Goal: Task Accomplishment & Management: Manage account settings

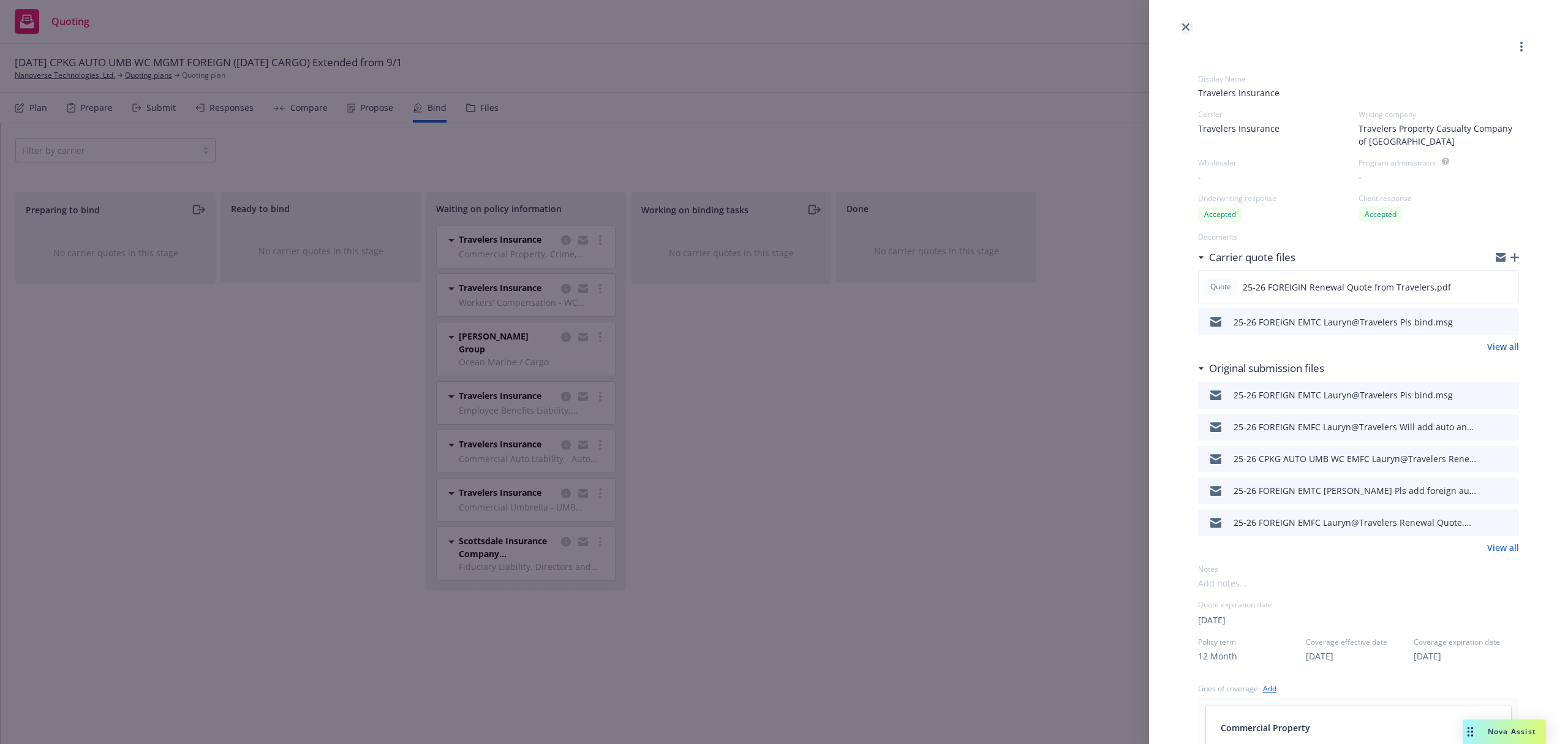
click at [1187, 25] on icon "close" at bounding box center [1186, 27] width 8 height 8
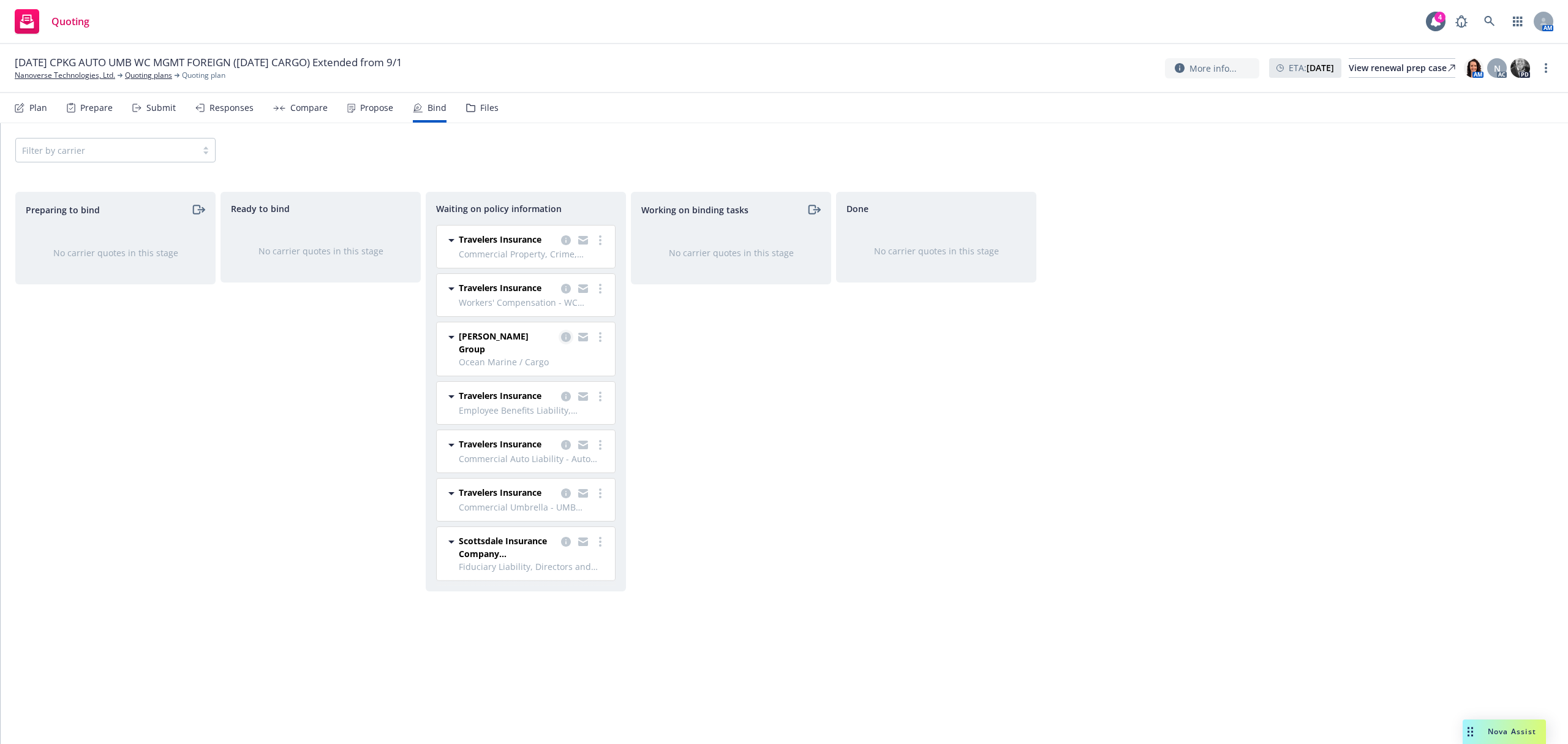
click at [565, 336] on icon "copy logging email" at bounding box center [566, 336] width 10 height 10
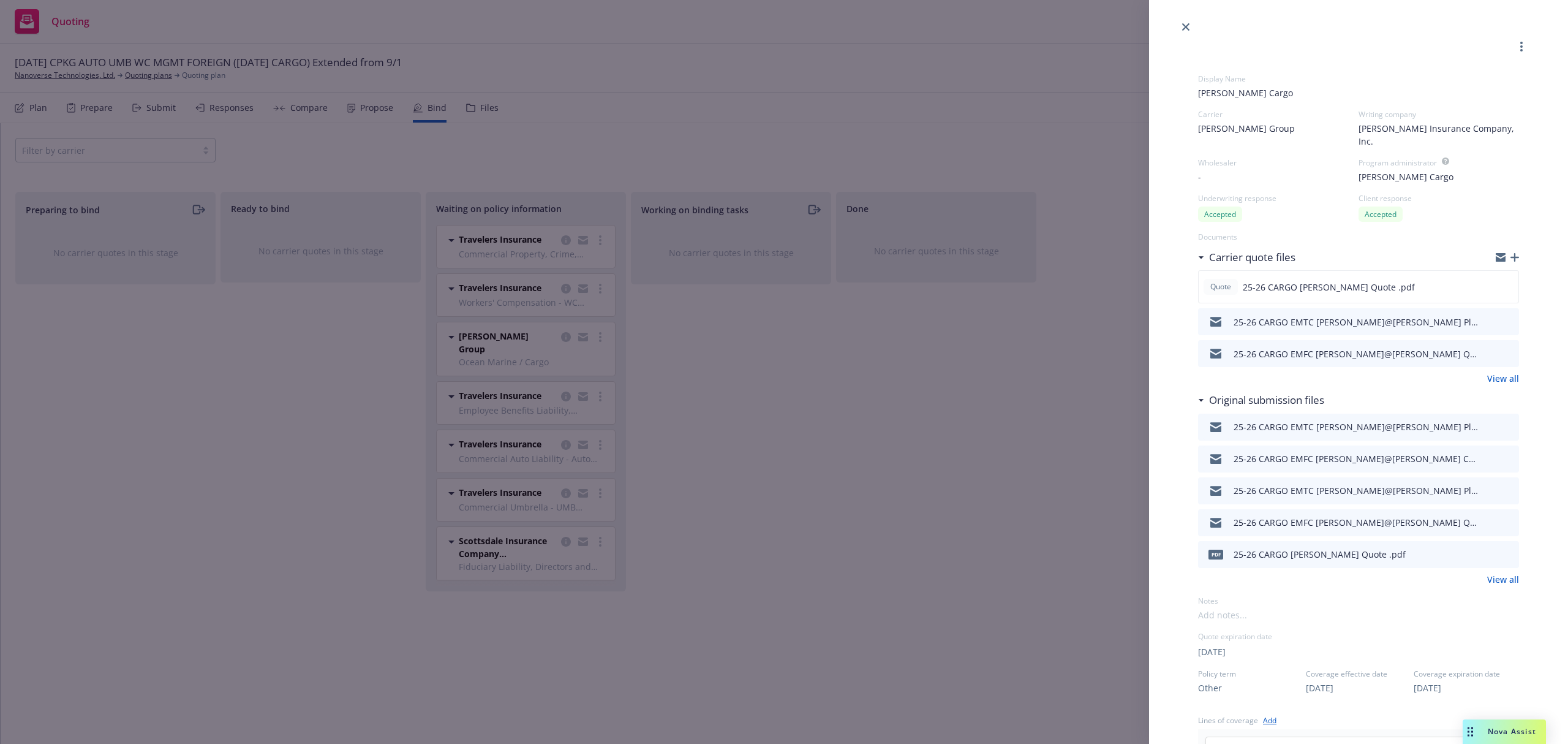
click at [140, 75] on div "Display Name Falvey Cargo Carrier Beazley Group Writing company Beazley Insuran…" at bounding box center [784, 372] width 1568 height 744
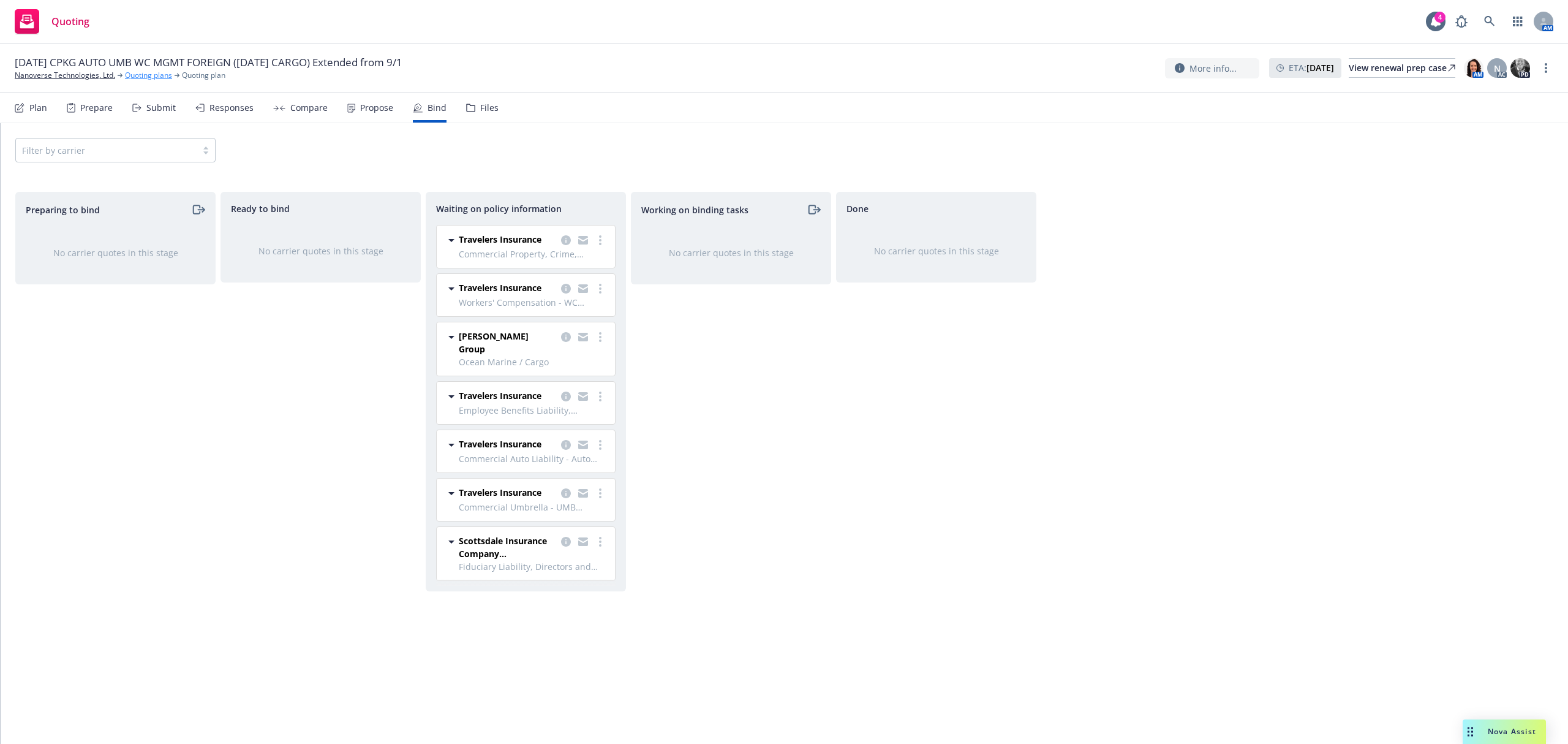
click at [140, 75] on link "Quoting plans" at bounding box center [148, 75] width 47 height 11
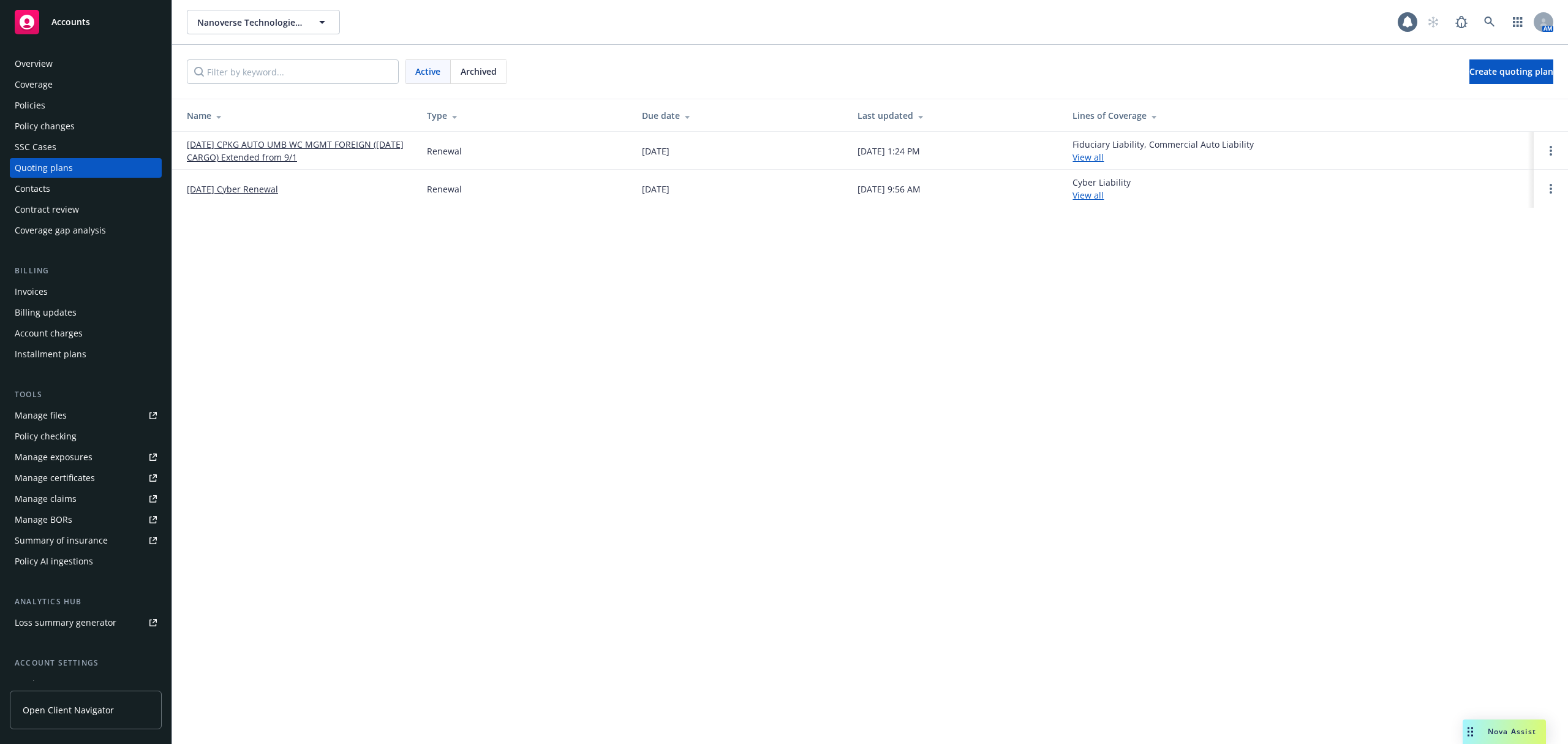
click at [199, 183] on link "12/14/25 Cyber Renewal" at bounding box center [232, 189] width 91 height 13
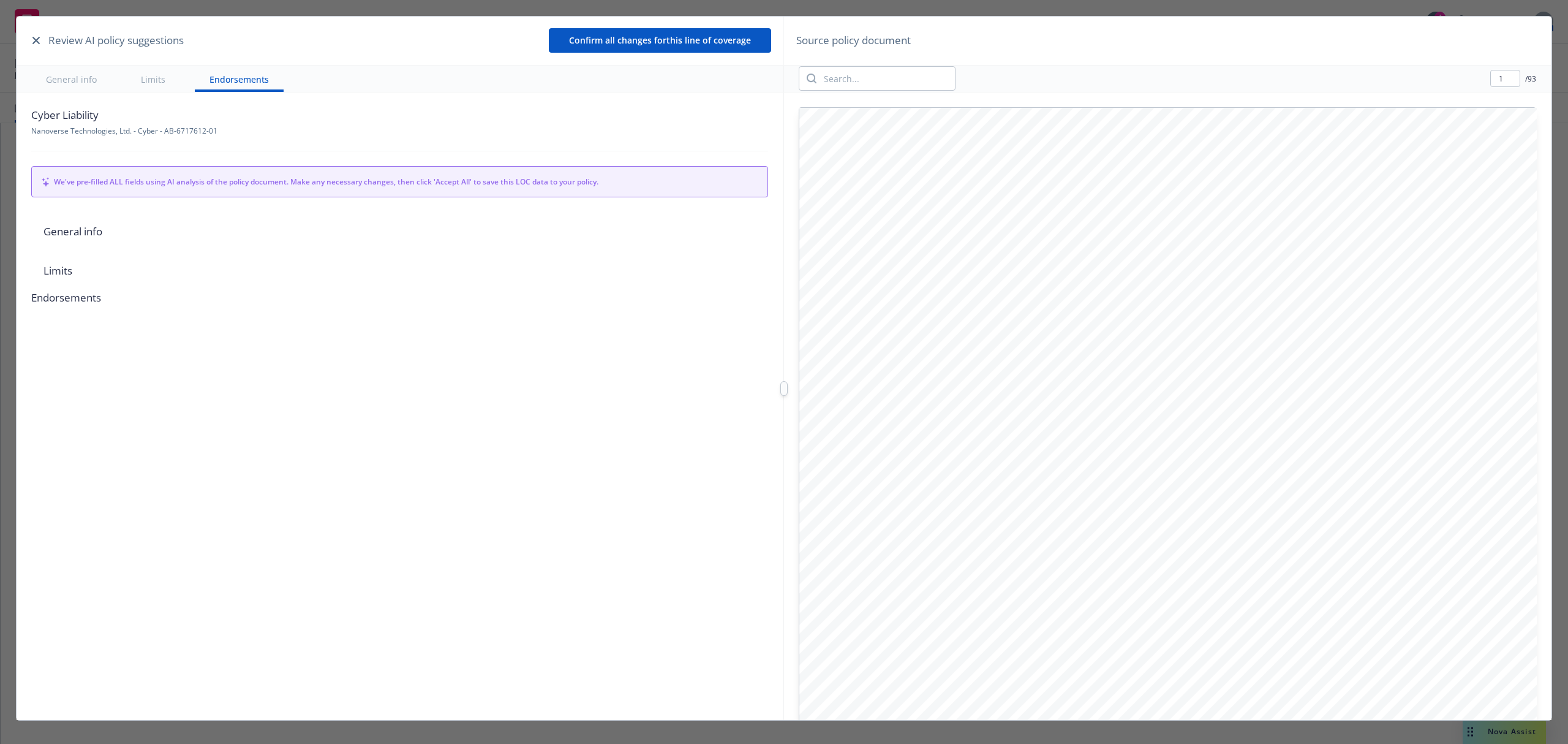
click at [35, 43] on icon "button" at bounding box center [36, 41] width 8 height 8
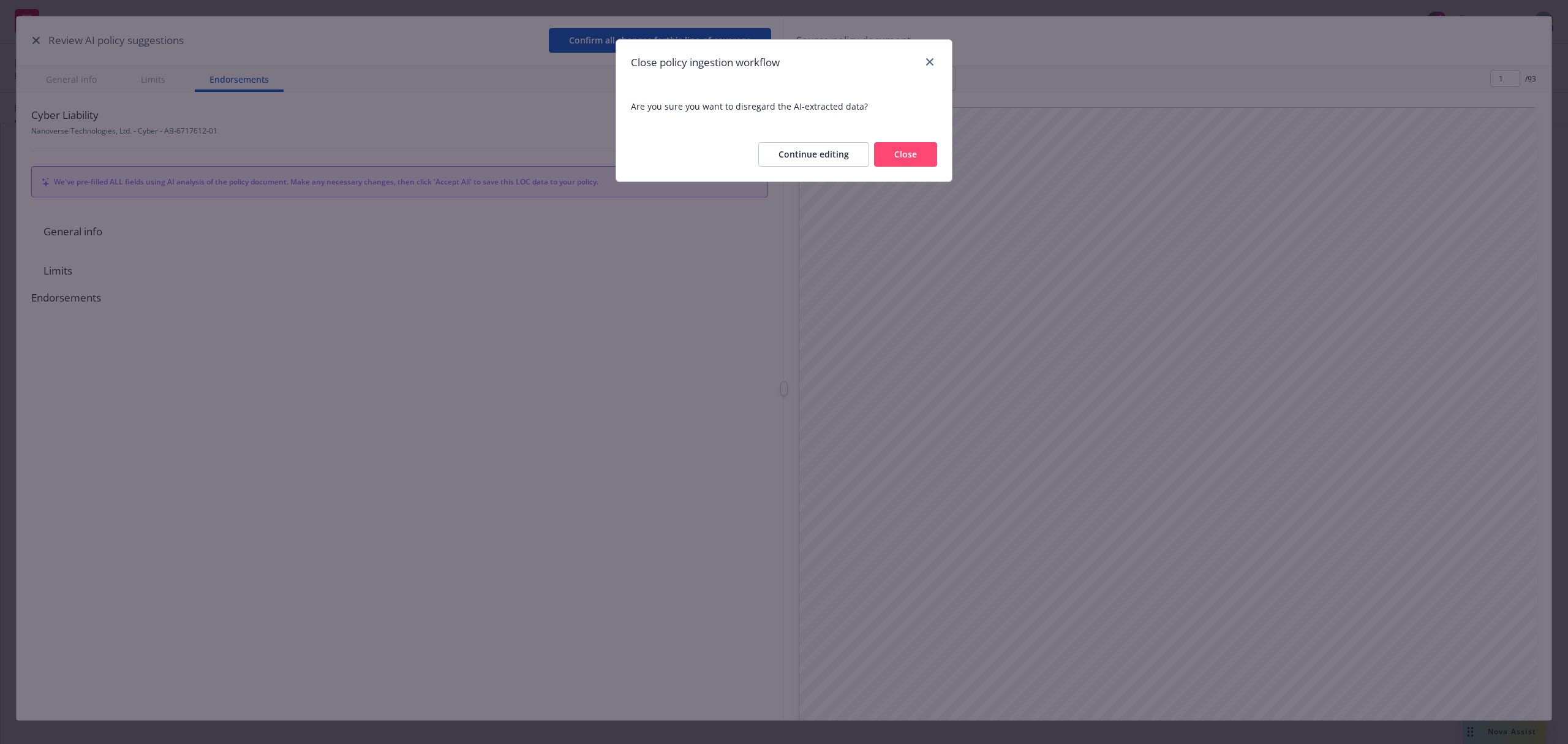
click at [893, 157] on button "Close" at bounding box center [906, 154] width 63 height 24
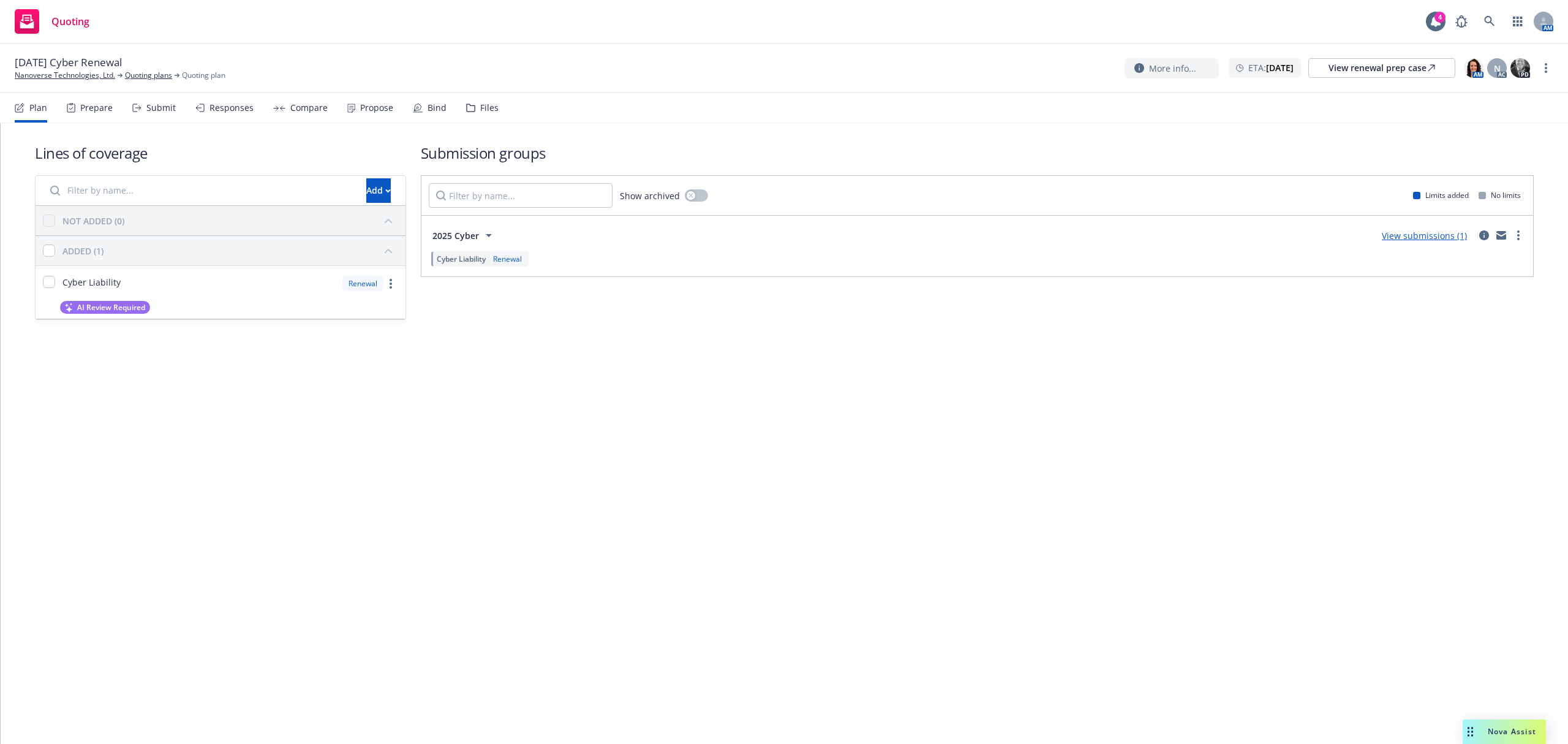
click at [427, 111] on div "Bind" at bounding box center [437, 108] width 19 height 10
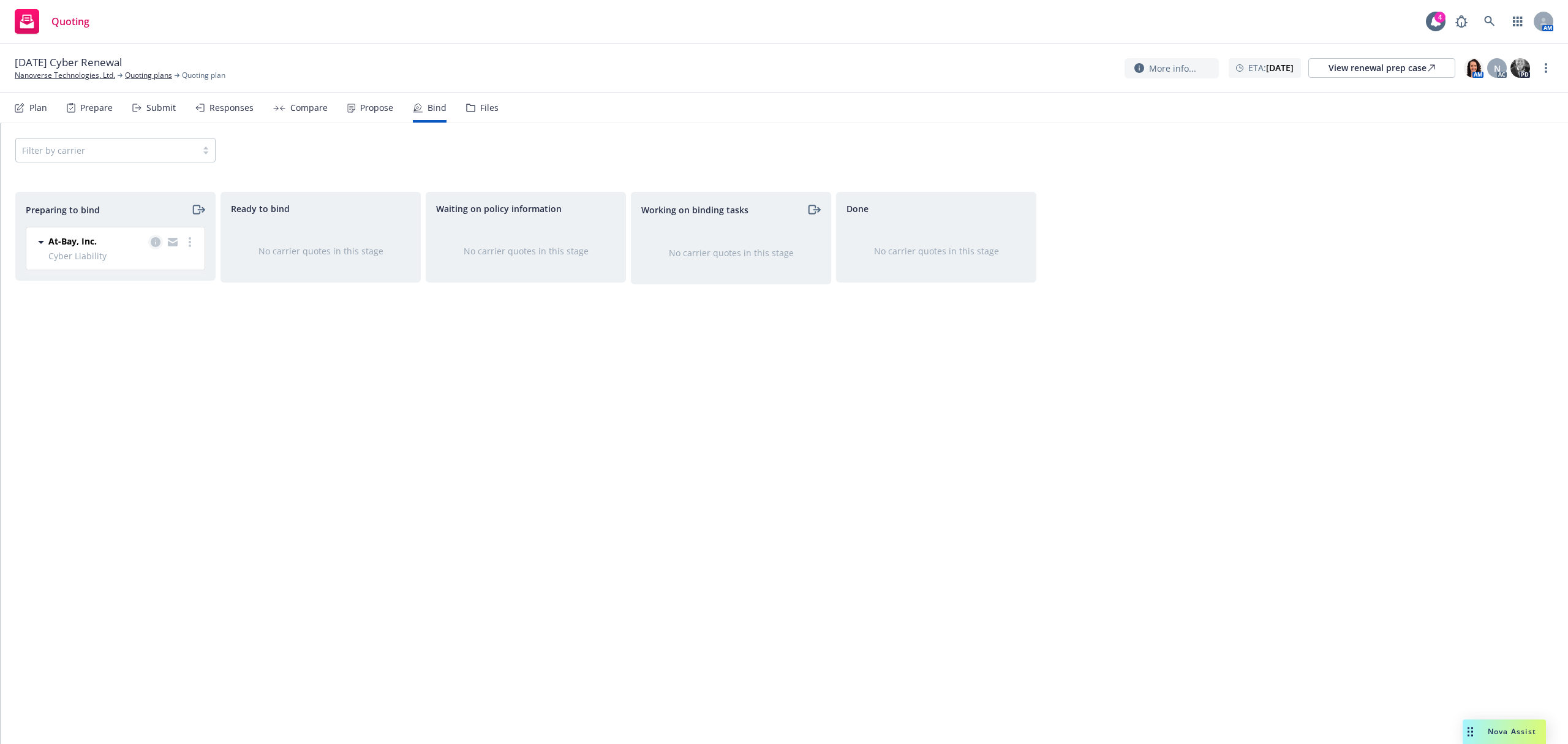
click at [157, 241] on icon "copy logging email" at bounding box center [155, 241] width 10 height 10
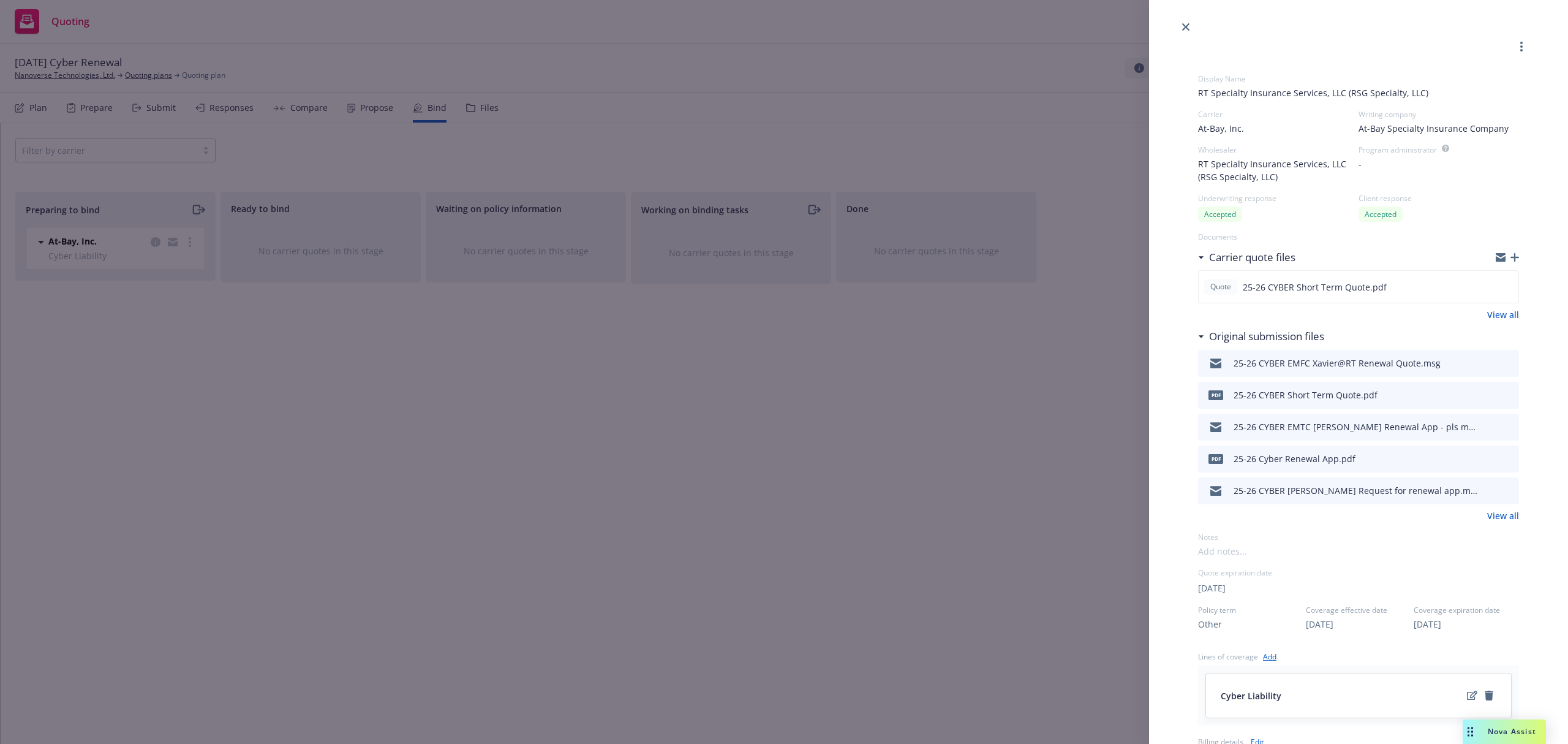
click at [1484, 363] on icon "download file" at bounding box center [1488, 361] width 8 height 8
click at [197, 209] on div "Display Name RT Specialty Insurance Services, LLC (RSG Specialty, LLC) Carrier …" at bounding box center [784, 372] width 1568 height 744
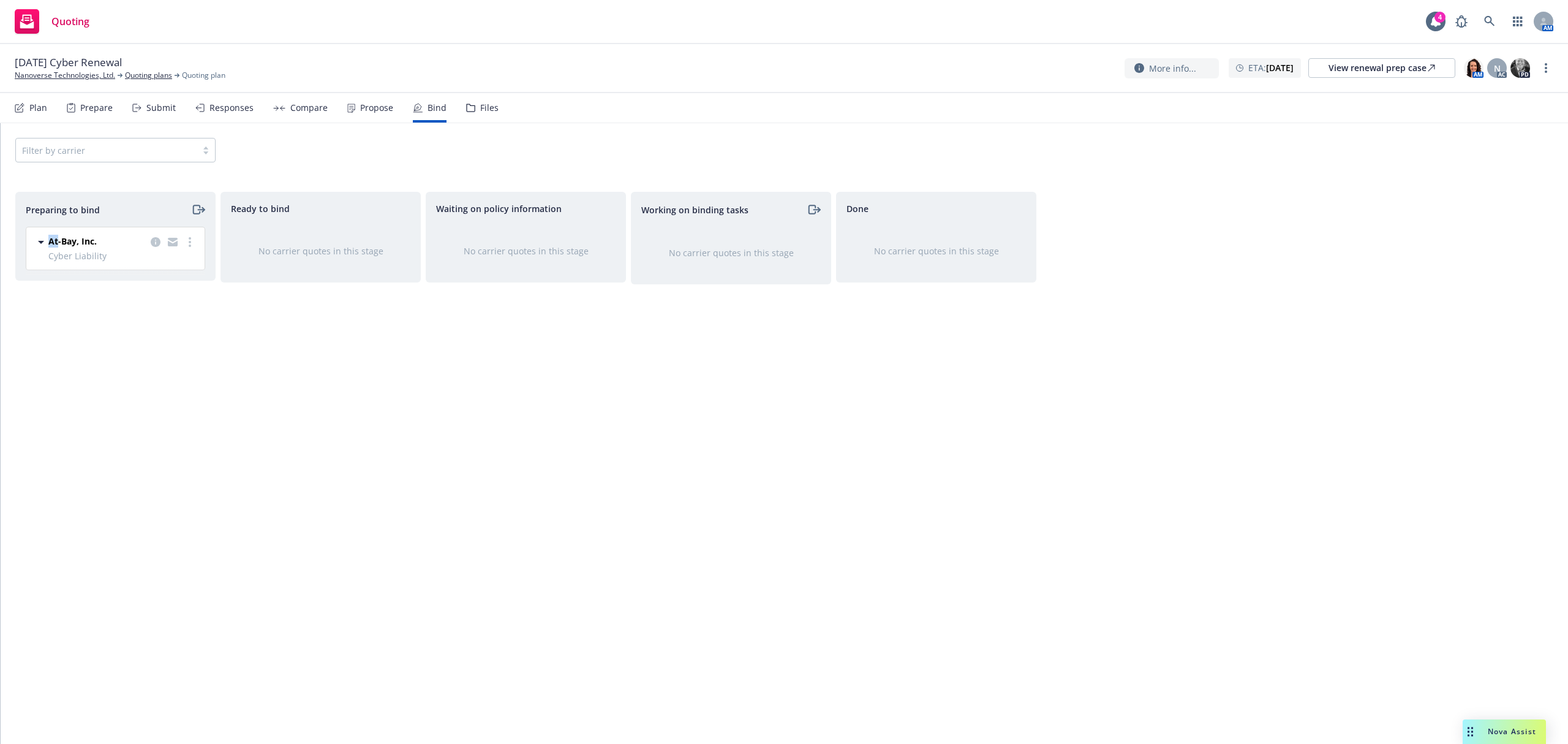
click at [197, 209] on icon "moveRight" at bounding box center [198, 209] width 14 height 15
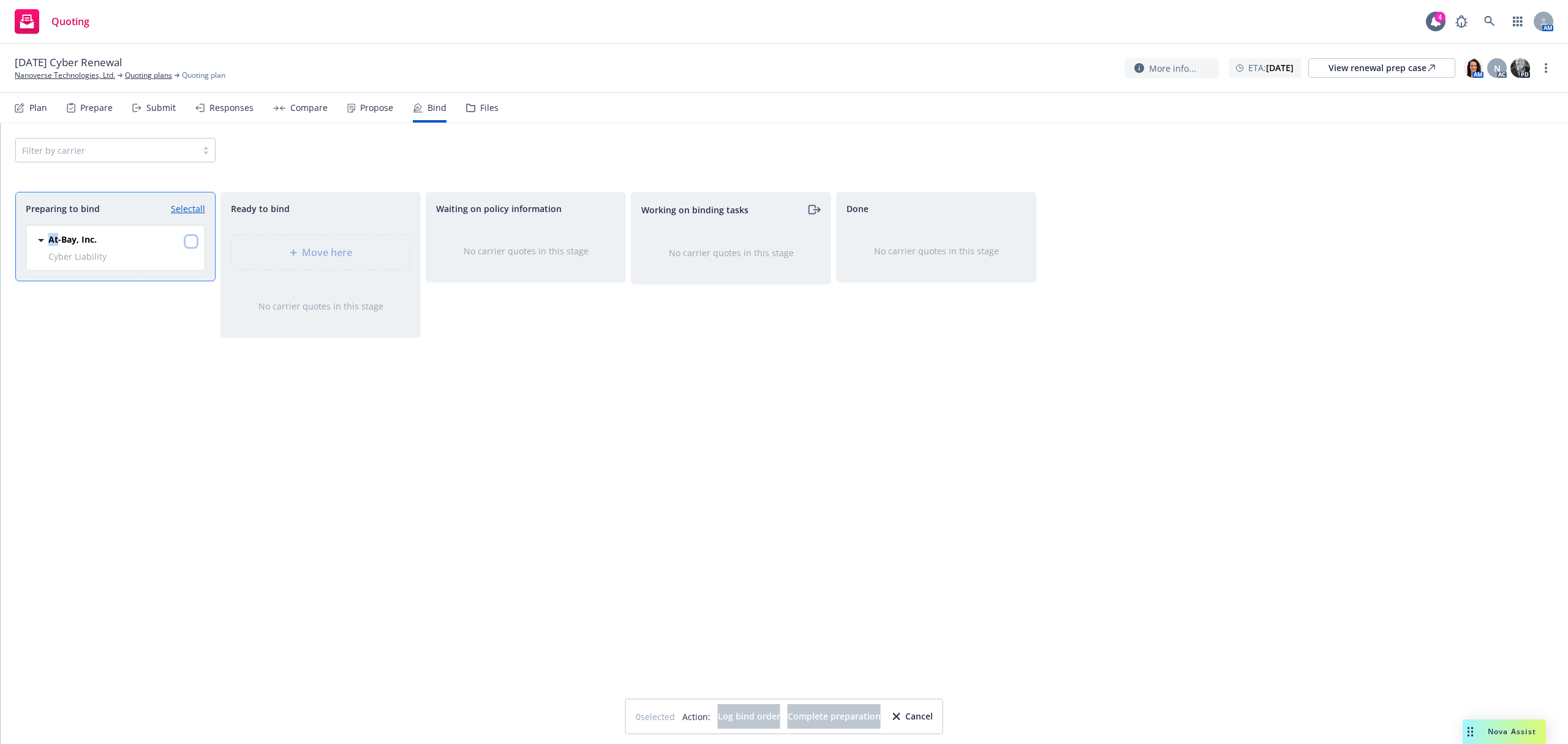
click at [192, 241] on input "checkbox" at bounding box center [190, 241] width 12 height 12
checkbox input "true"
click at [731, 714] on span "Log bind order" at bounding box center [749, 716] width 62 height 11
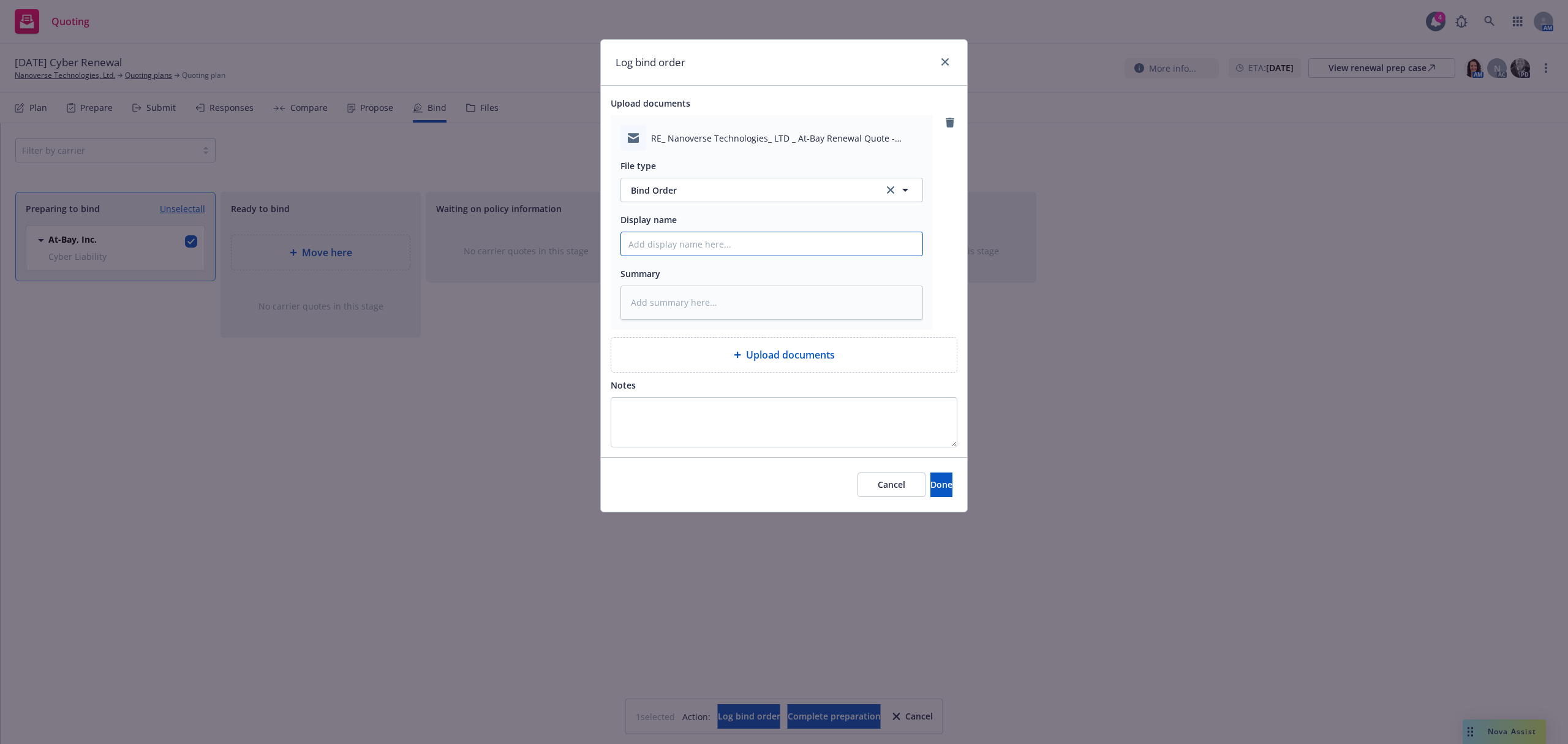
click at [673, 246] on input "Display name" at bounding box center [771, 244] width 301 height 24
type textarea "x"
type input "2"
type textarea "x"
type input "25"
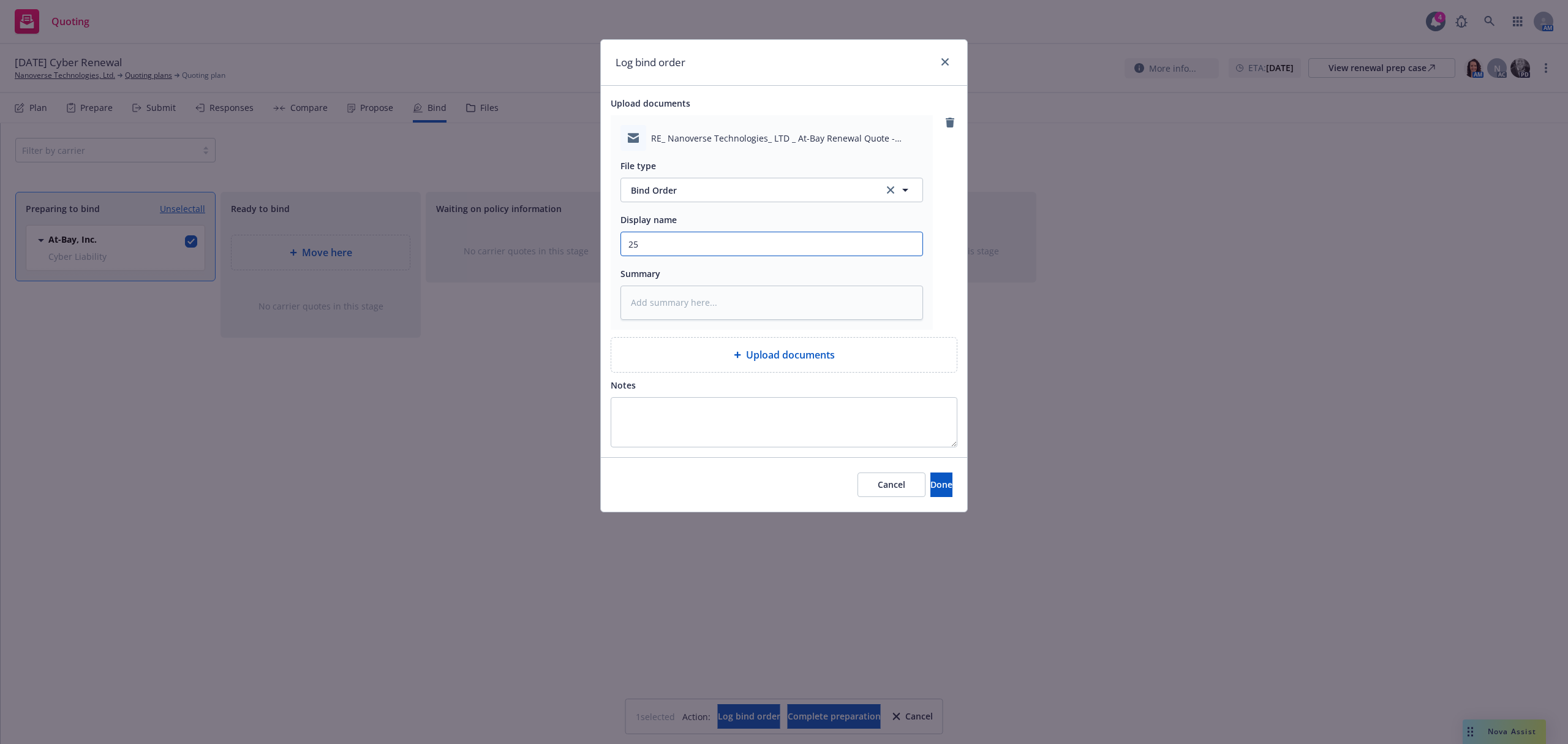
type textarea "x"
type input "25-"
type textarea "x"
type input "25-2"
type textarea "x"
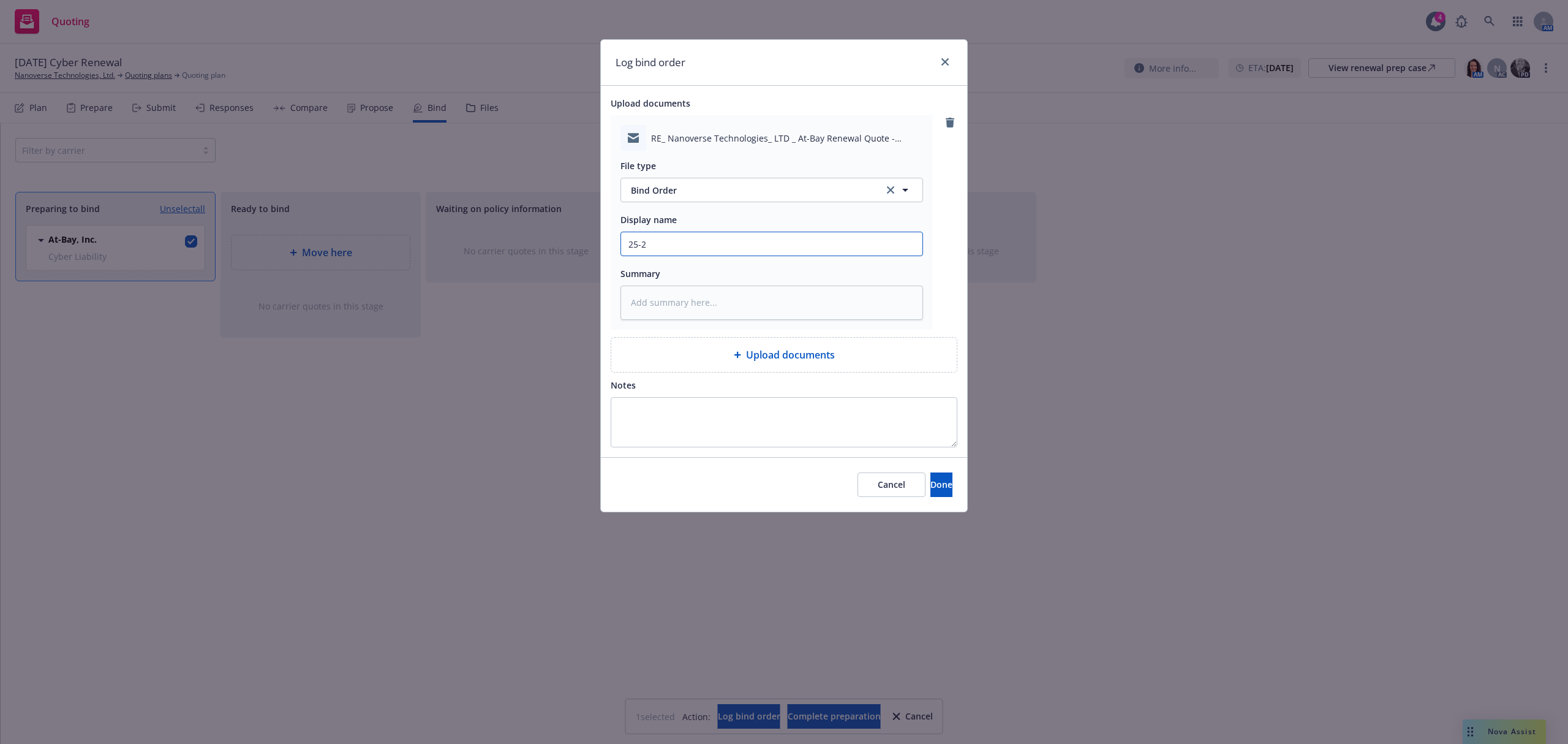
type input "25-26"
type textarea "x"
type input "25-26"
type textarea "x"
type input "25-26 C"
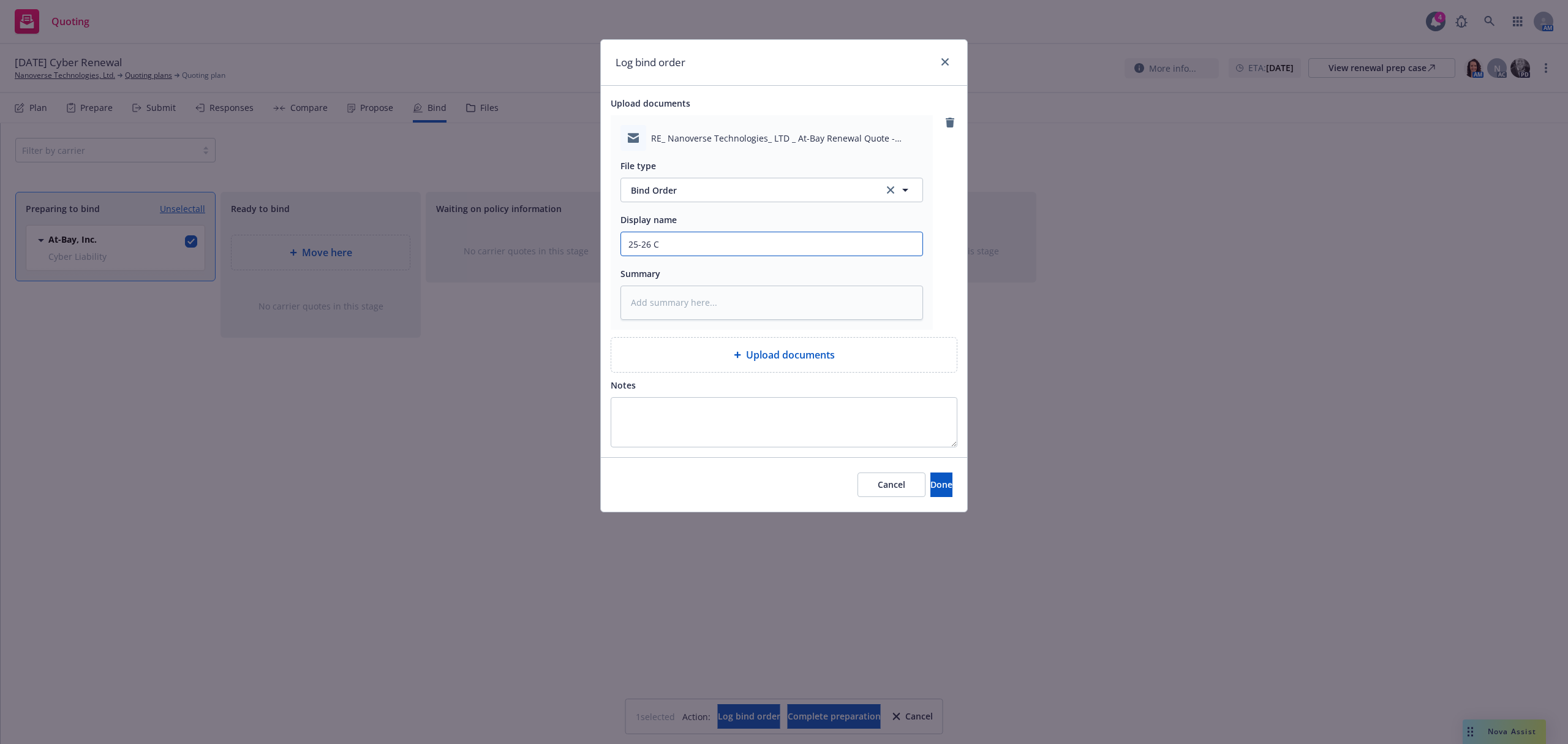
type textarea "x"
type input "25-26 CY"
type textarea "x"
type input "25-26 CYBE"
type textarea "x"
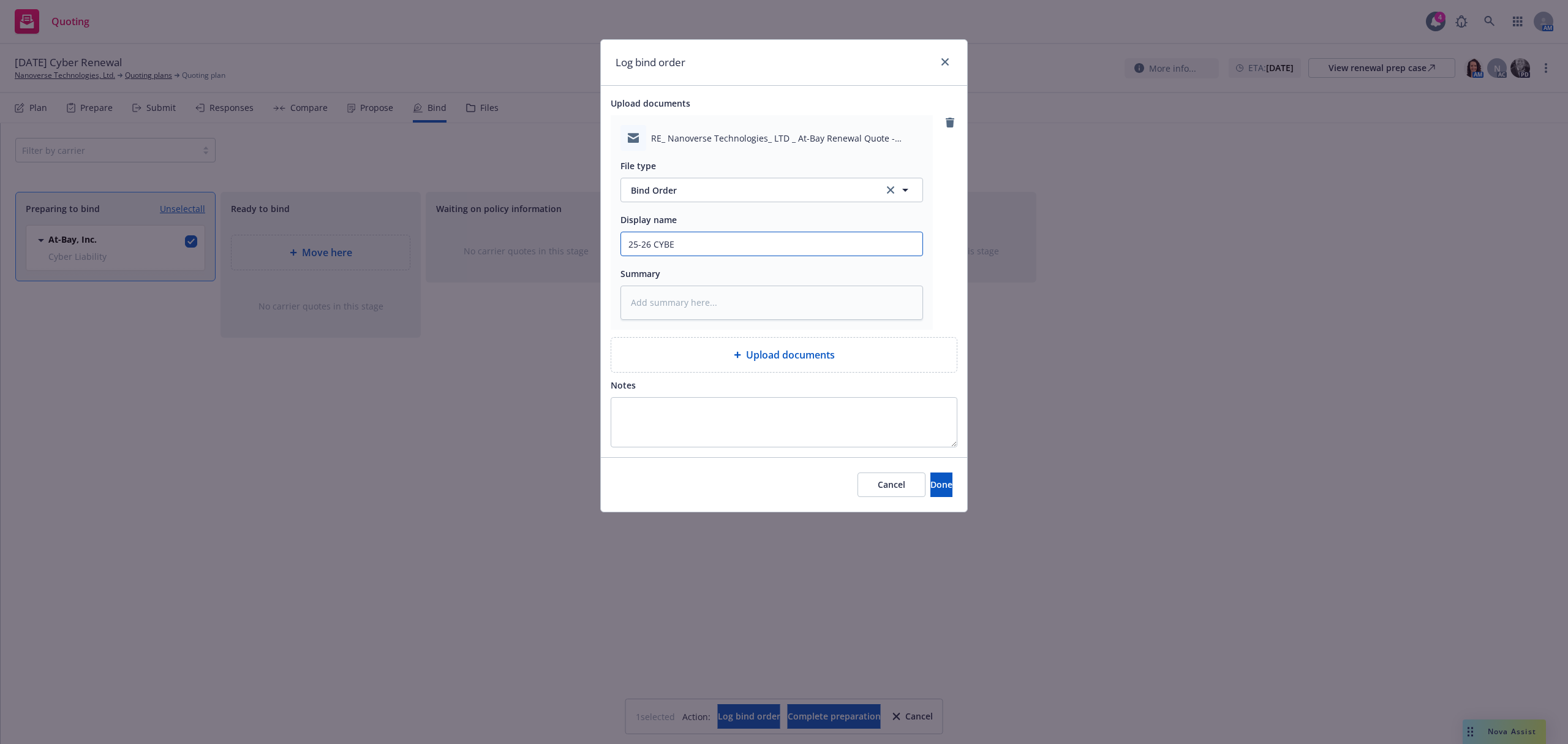
type input "25-26 CYBER"
type textarea "x"
type input "25-26 CYBER"
type textarea "x"
type input "25-26 CYBER E"
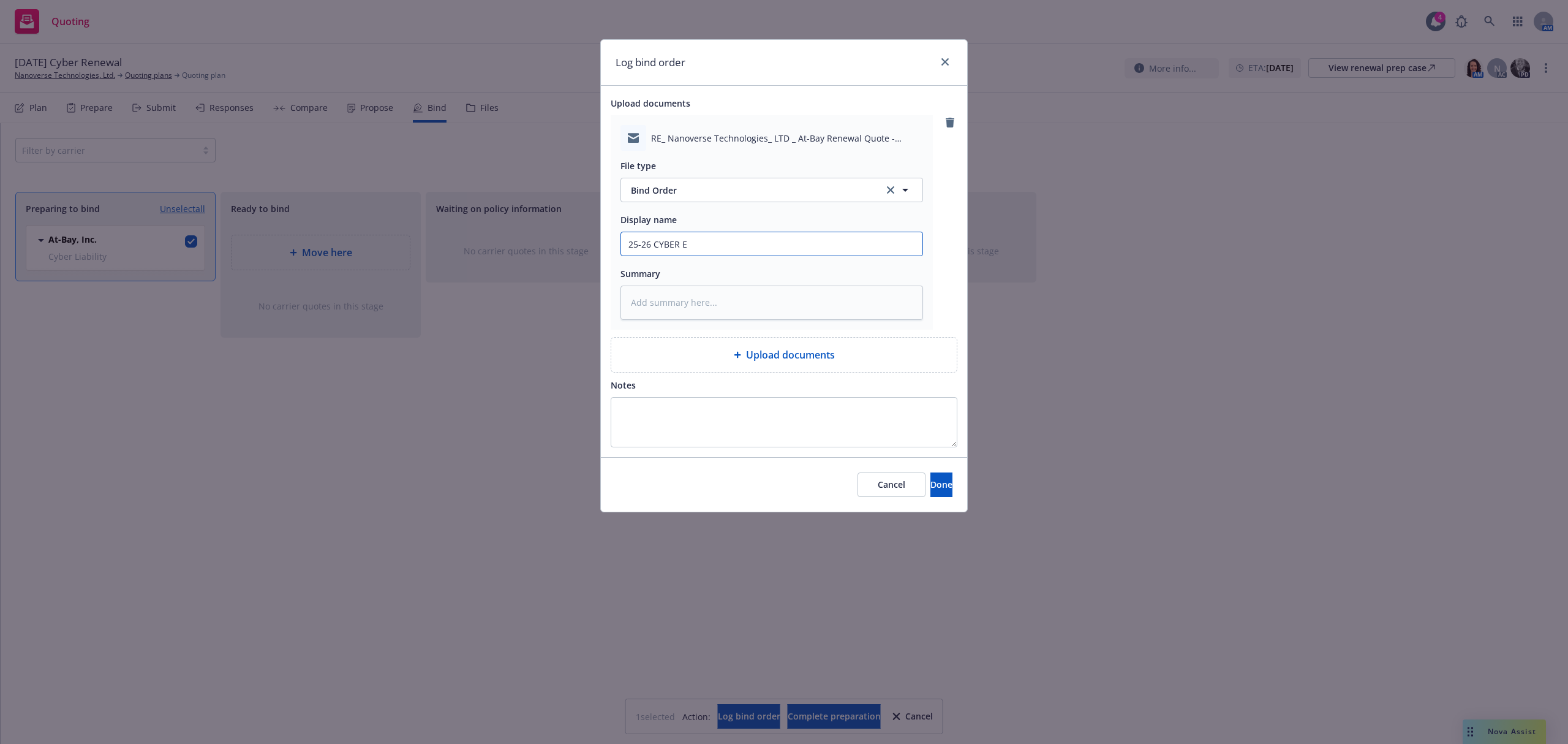
type textarea "x"
type input "25-26 CYBER EM"
type textarea "x"
type input "25-26 CYBER EMT"
type textarea "x"
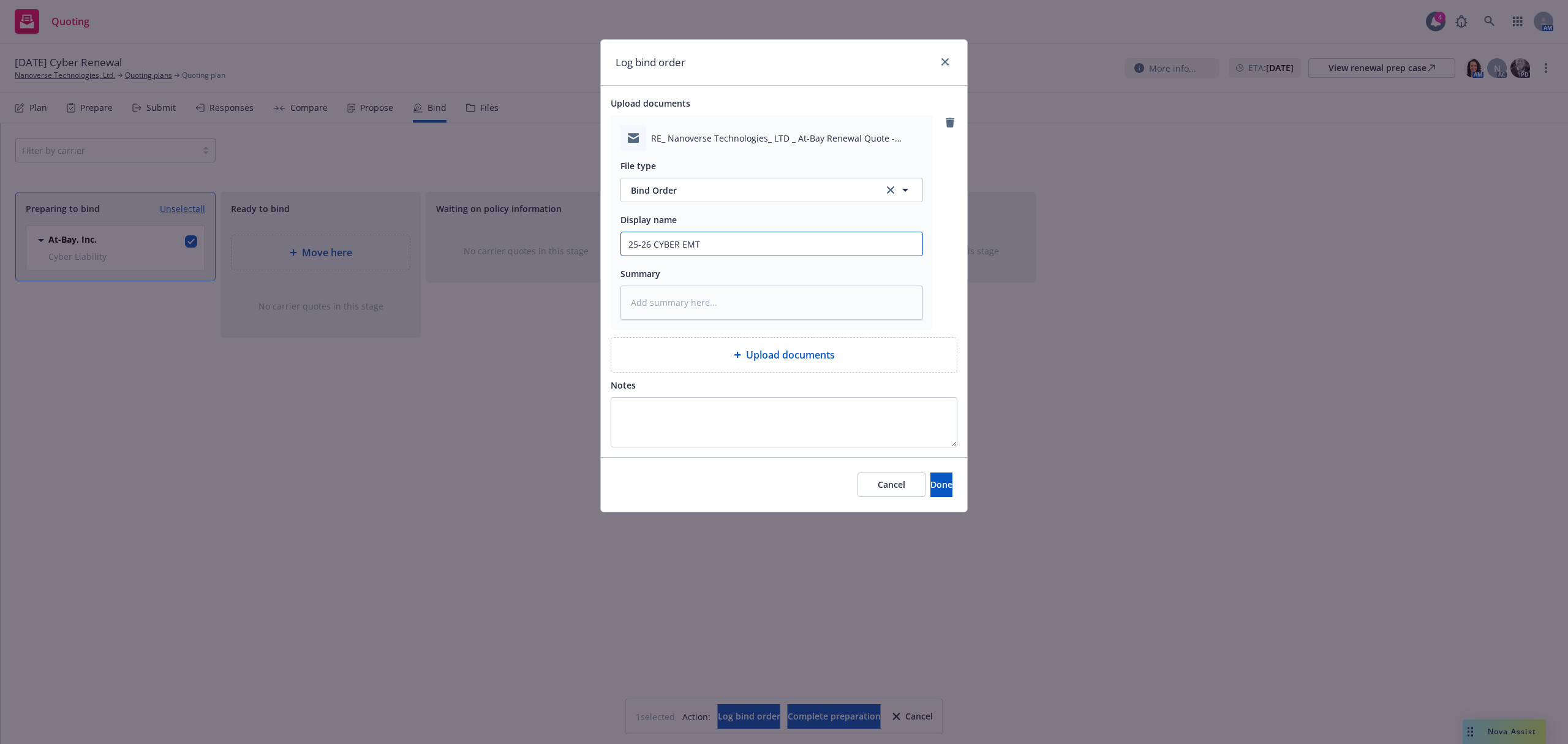
type input "25-26 CYBER EMTC"
type textarea "x"
type input "25-26 CYBER EMTC"
type textarea "x"
type input "25-26 CYBER EMTC X"
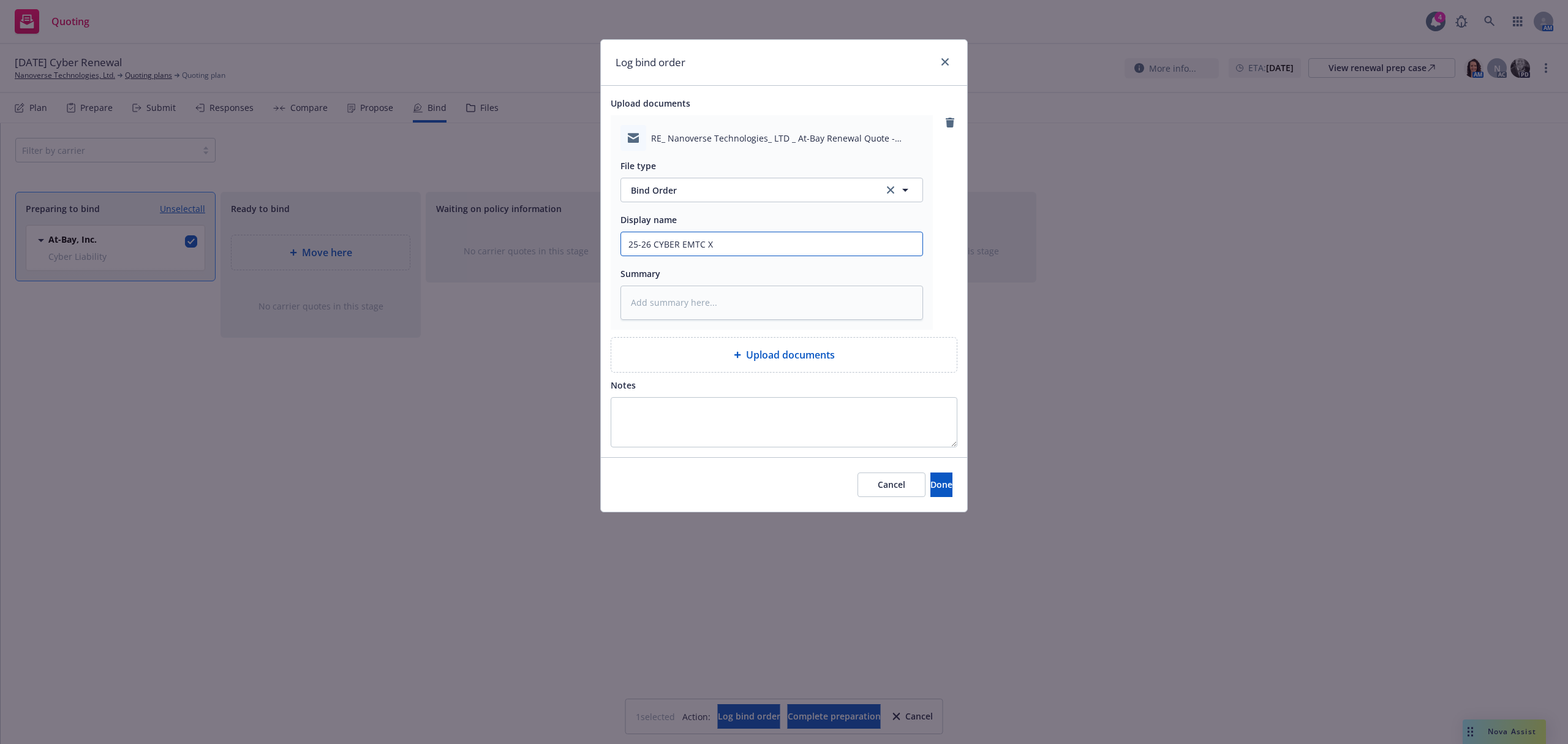
type textarea "x"
type input "25-26 CYBER EMTC Xa"
type textarea "x"
type input "25-26 CYBER EMTC Xav"
type textarea "x"
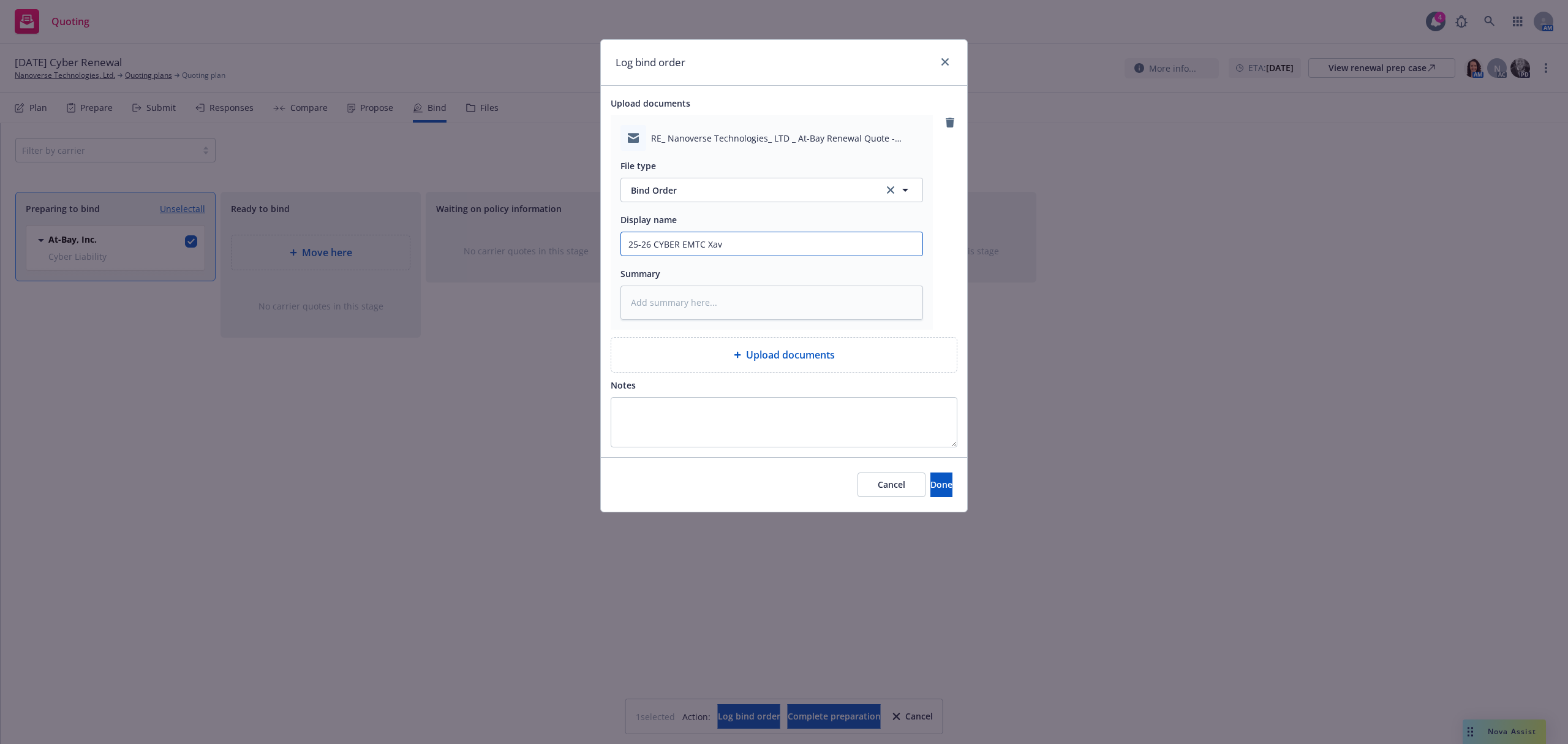
type input "25-26 CYBER EMTC Xavi"
type textarea "x"
type input "25-26 CYBER EMTC Xavie"
type textarea "x"
type input "25-26 CYBER EMTC Xavier"
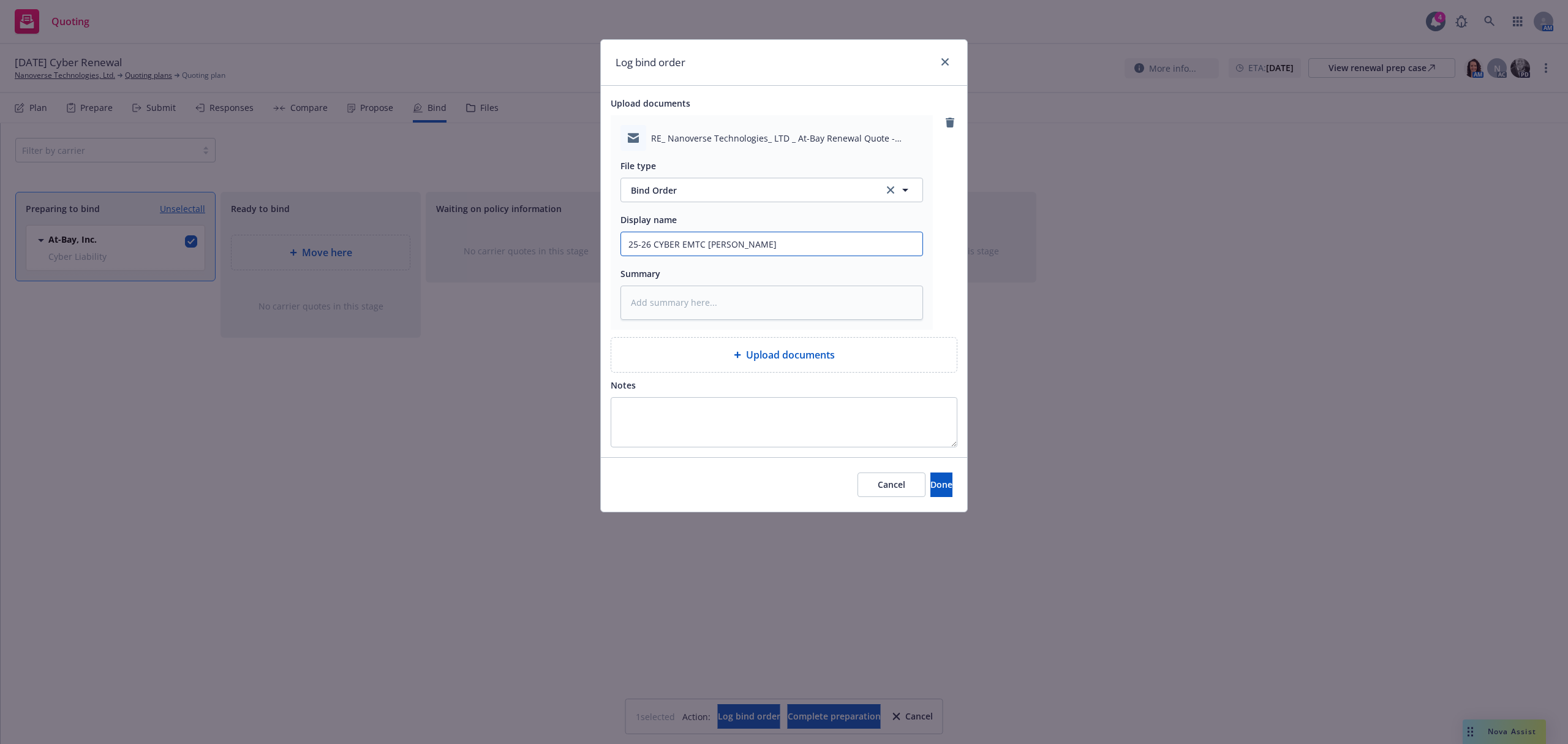
type textarea "x"
type input "25-26 CYBER EMTC Xavier@"
type textarea "x"
type input "25-26 CYBER EMTC Xavier@R"
type textarea "x"
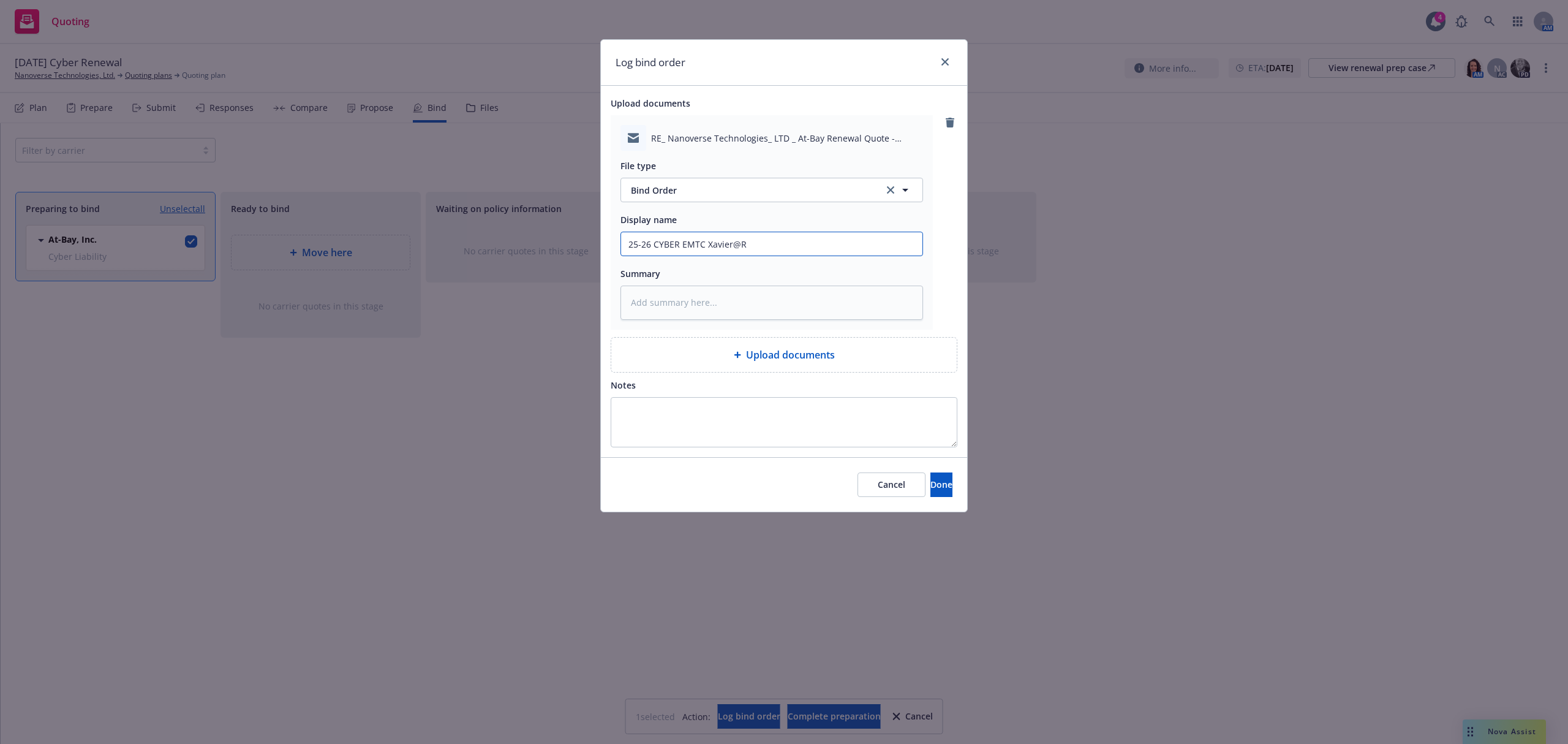
type input "25-26 CYBER EMTC Xavier@RT"
type textarea "x"
type input "25-26 CYBER EMTC Xavier@RT"
type textarea "x"
type input "25-26 CYBER EMTC Xavier@RT P"
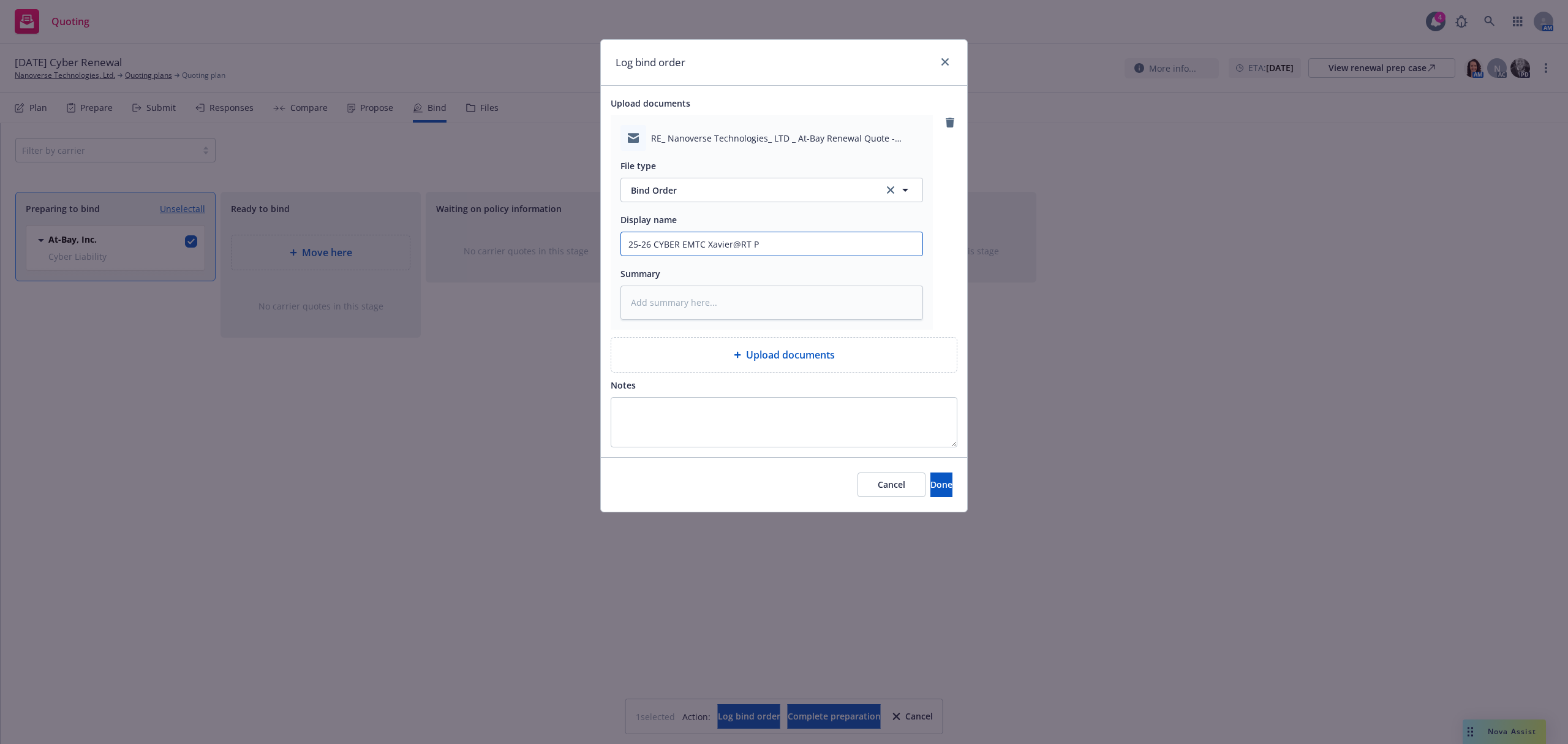
type textarea "x"
type input "25-26 CYBER EMTC Xavier@RT Pl"
type textarea "x"
type input "25-26 CYBER EMTC Xavier@RT Pls"
type textarea "x"
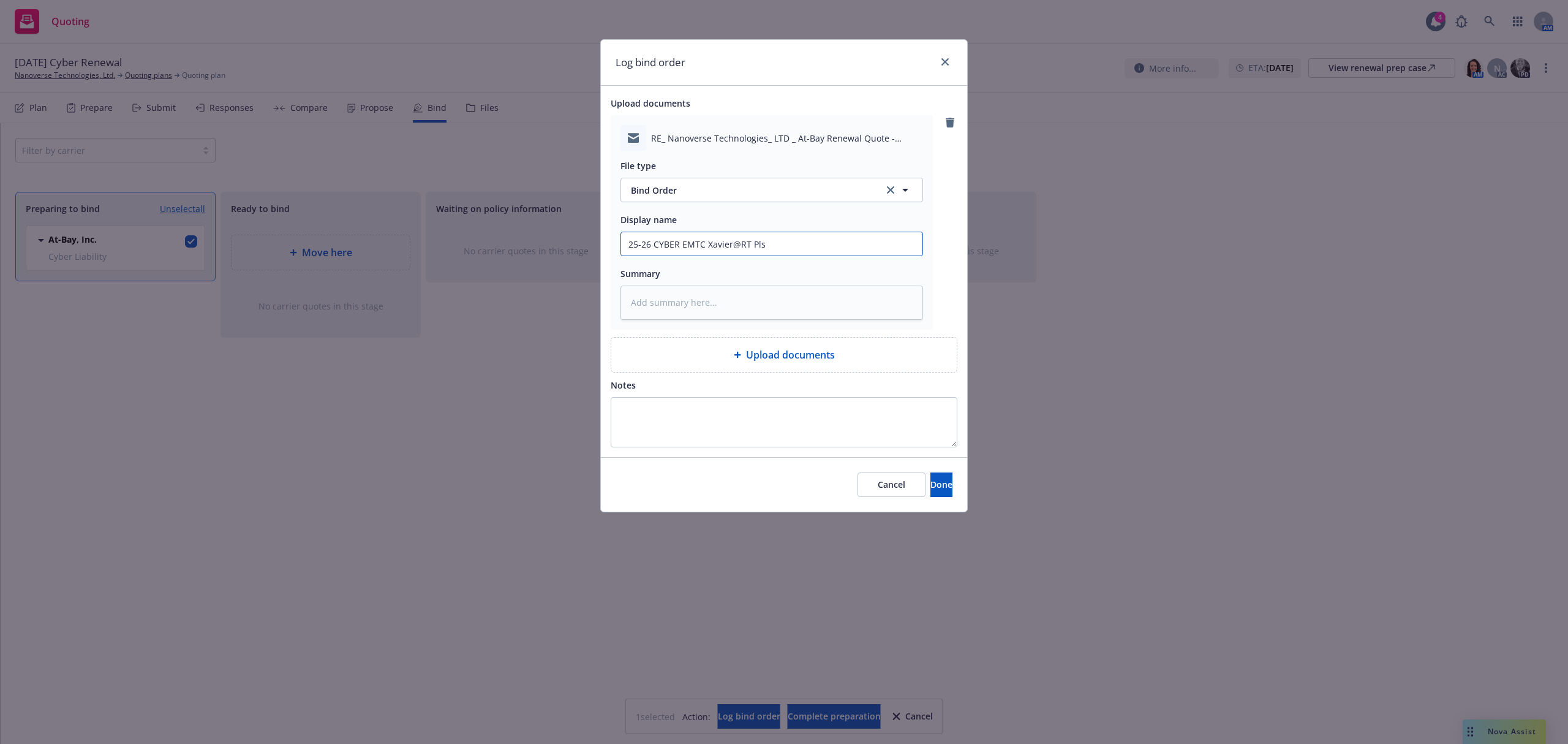
type input "25-26 CYBER EMTC Xavier@RT Pls"
type textarea "x"
type input "25-26 CYBER EMTC Xavier@RT Pls b"
type textarea "x"
type input "25-26 CYBER EMTC Xavier@RT Pls bi"
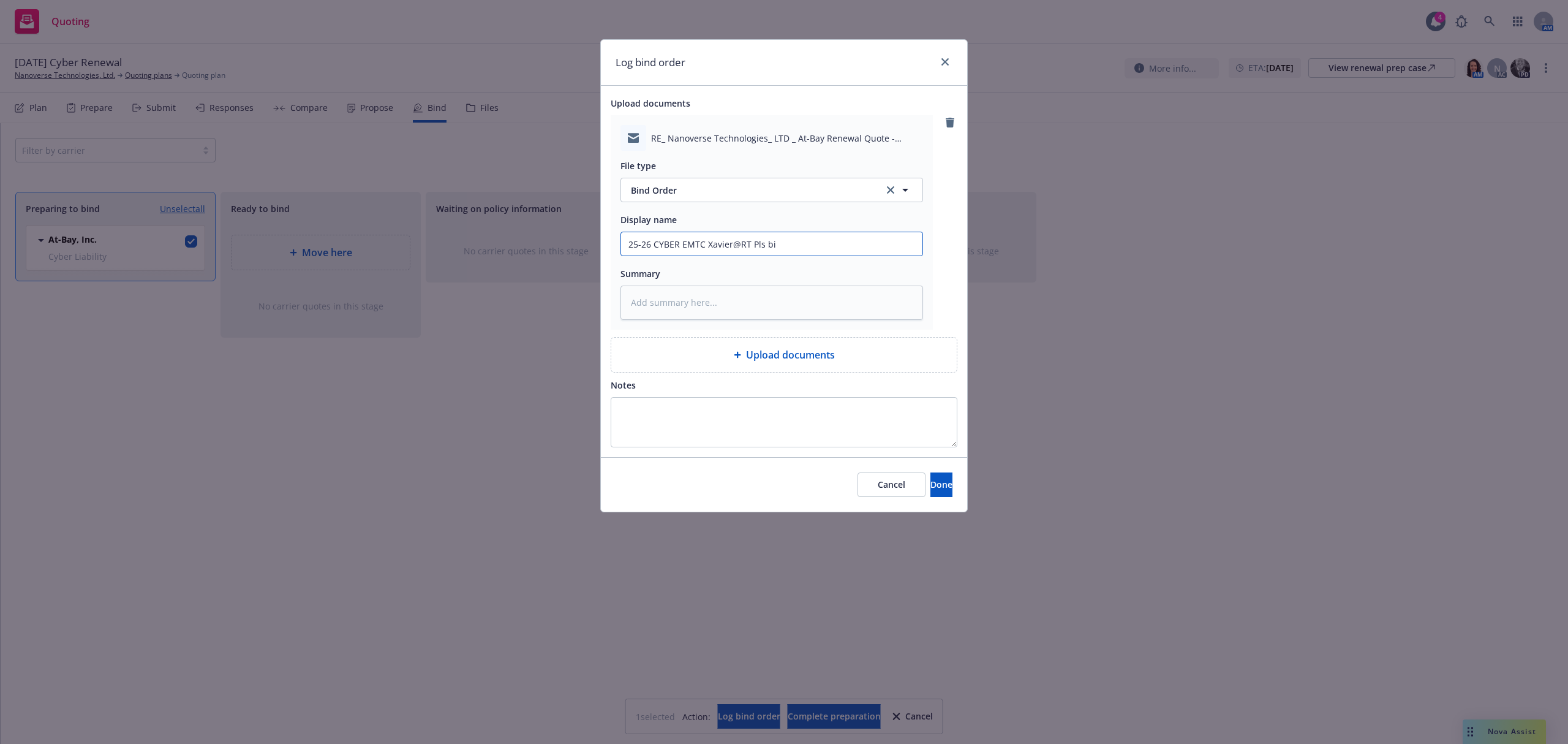
type textarea "x"
type input "25-26 CYBER EMTC Xavier@RT Pls bin"
type textarea "x"
type input "25-26 CYBER EMTC Xavier@RT Pls bind"
type textarea "x"
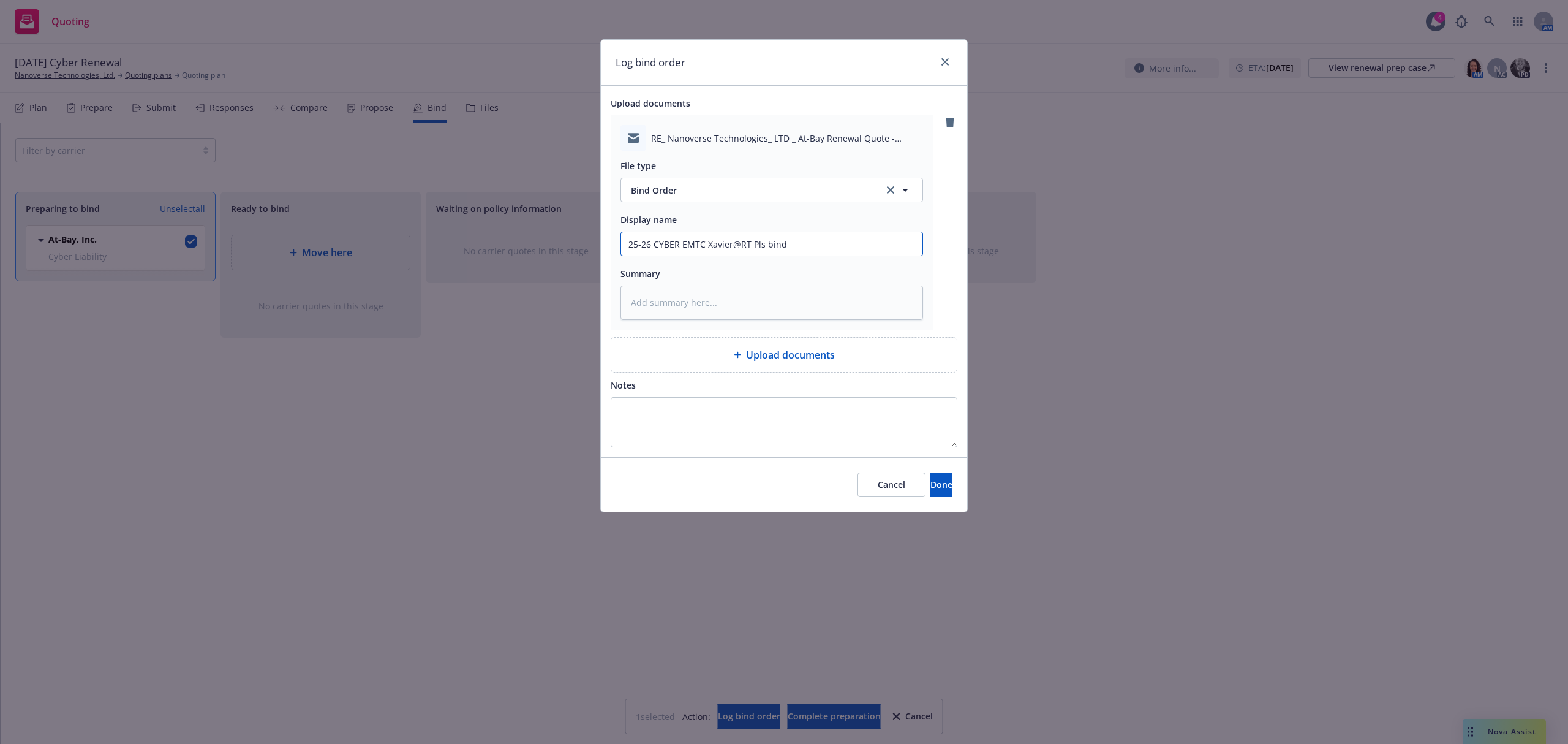
type input "25-26 CYBER EMTC Xavier@RT Pls bind"
type textarea "x"
type input "25-26 CYBER EMTC Xavier@RT Pls bind s"
type textarea "x"
type input "25-26 CYBER EMTC Xavier@RT Pls bind sh"
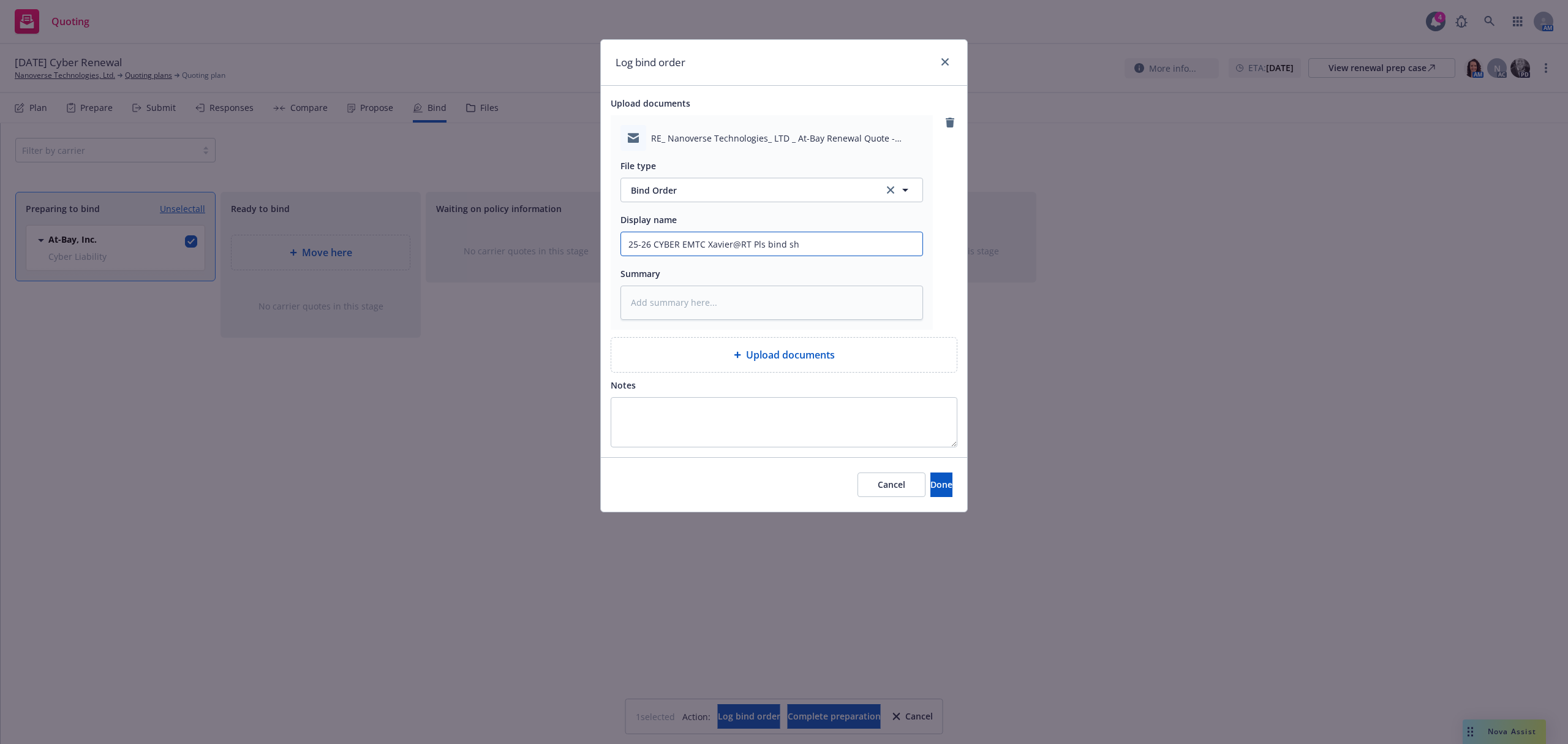
type textarea "x"
type input "25-26 CYBER EMTC Xavier@RT Pls bind sho"
type textarea "x"
type input "25-26 CYBER EMTC Xavier@RT Pls bind shor"
type textarea "x"
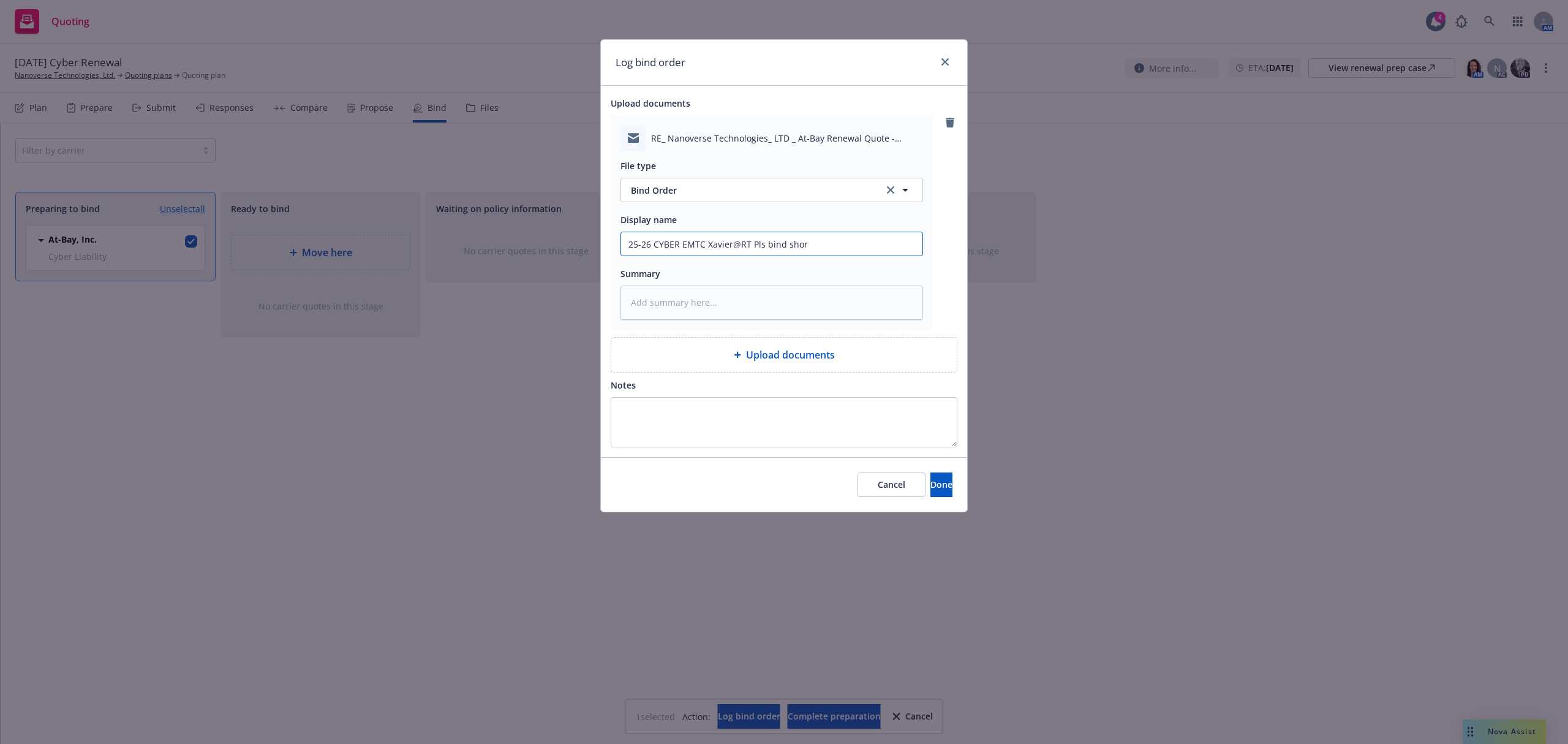
type input "25-26 CYBER EMTC Xavier@RT Pls bind short"
type textarea "x"
type input "25-26 CYBER EMTC Xavier@RT Pls bind short"
type textarea "x"
type input "25-26 CYBER EMTC Xavier@RT Pls bind short t"
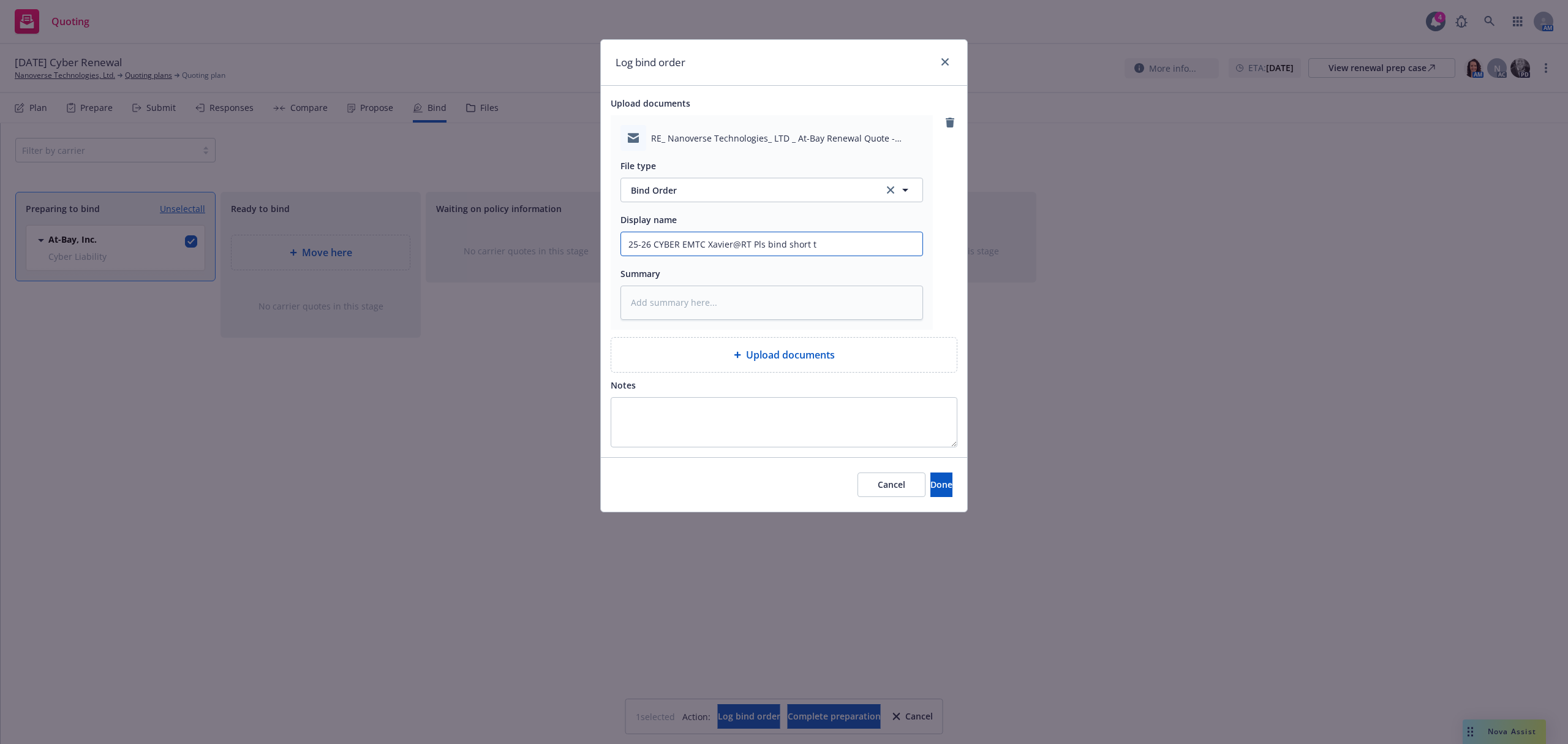
type textarea "x"
type input "25-26 CYBER EMTC Xavier@RT Pls bind short te"
type textarea "x"
type input "25-26 CYBER EMTC Xavier@RT Pls bind short ter"
type textarea "x"
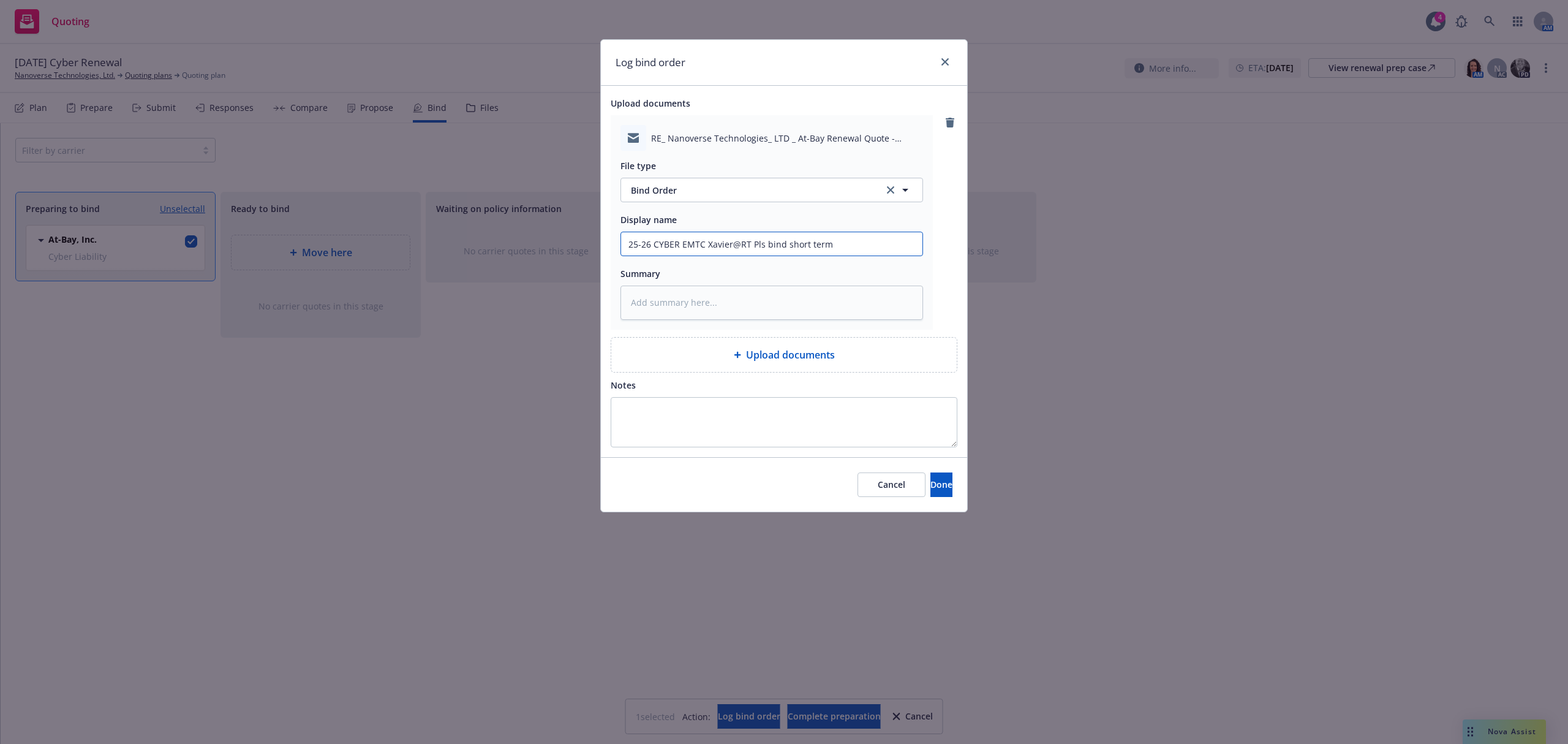
type input "25-26 CYBER EMTC Xavier@RT Pls bind short term"
paste textarea "Received. Thank you Samantha. I would also like your Excel file when you have i…"
type textarea "x"
type textarea "Received. Thank you Samantha. I would also like your Excel file when you have i…"
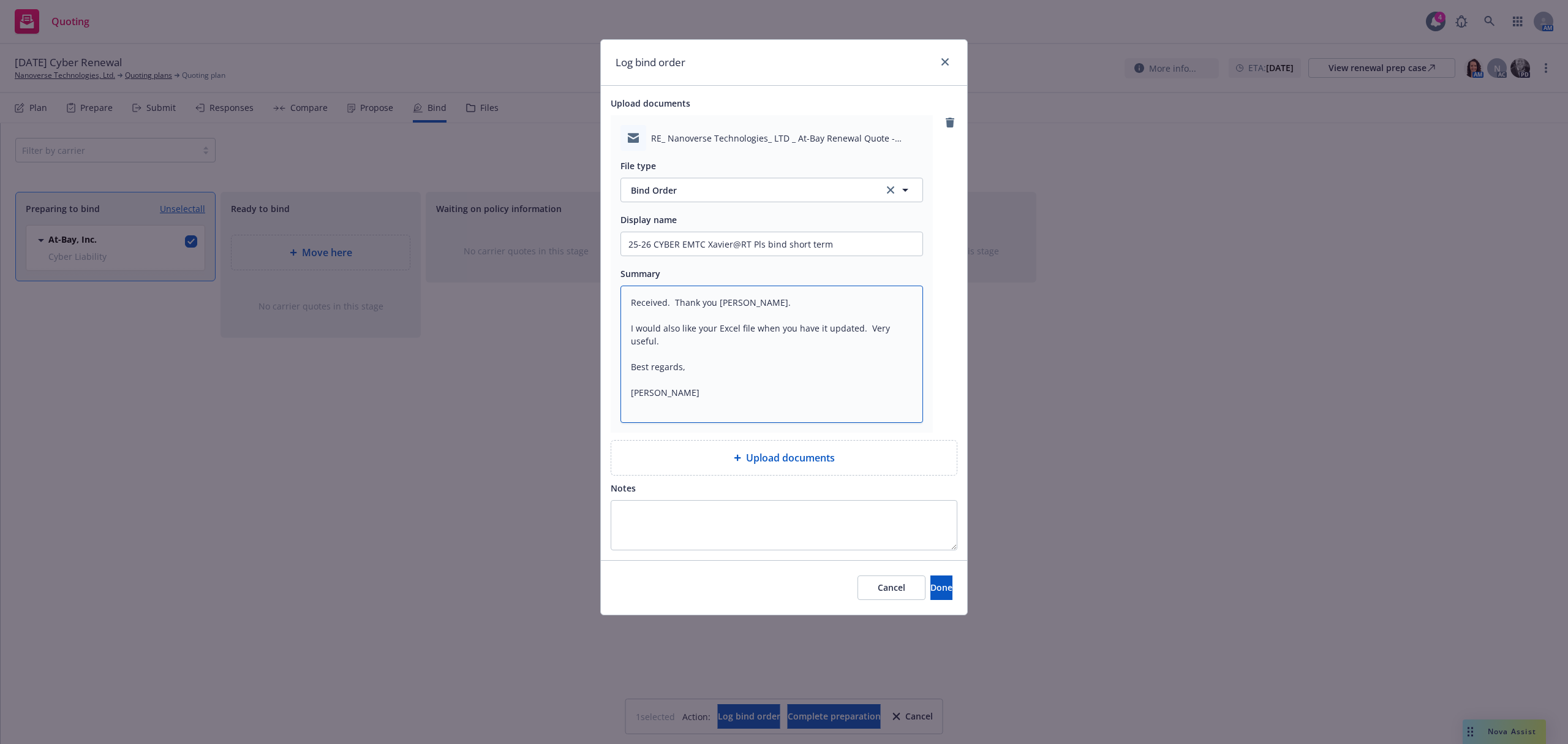
drag, startPoint x: 640, startPoint y: 406, endPoint x: 598, endPoint y: 289, distance: 124.3
click at [598, 289] on div "Log bind order Upload documents RE_ Nanoverse Technologies_ LTD _ At-Bay Renewa…" at bounding box center [784, 372] width 1568 height 744
type textarea "x"
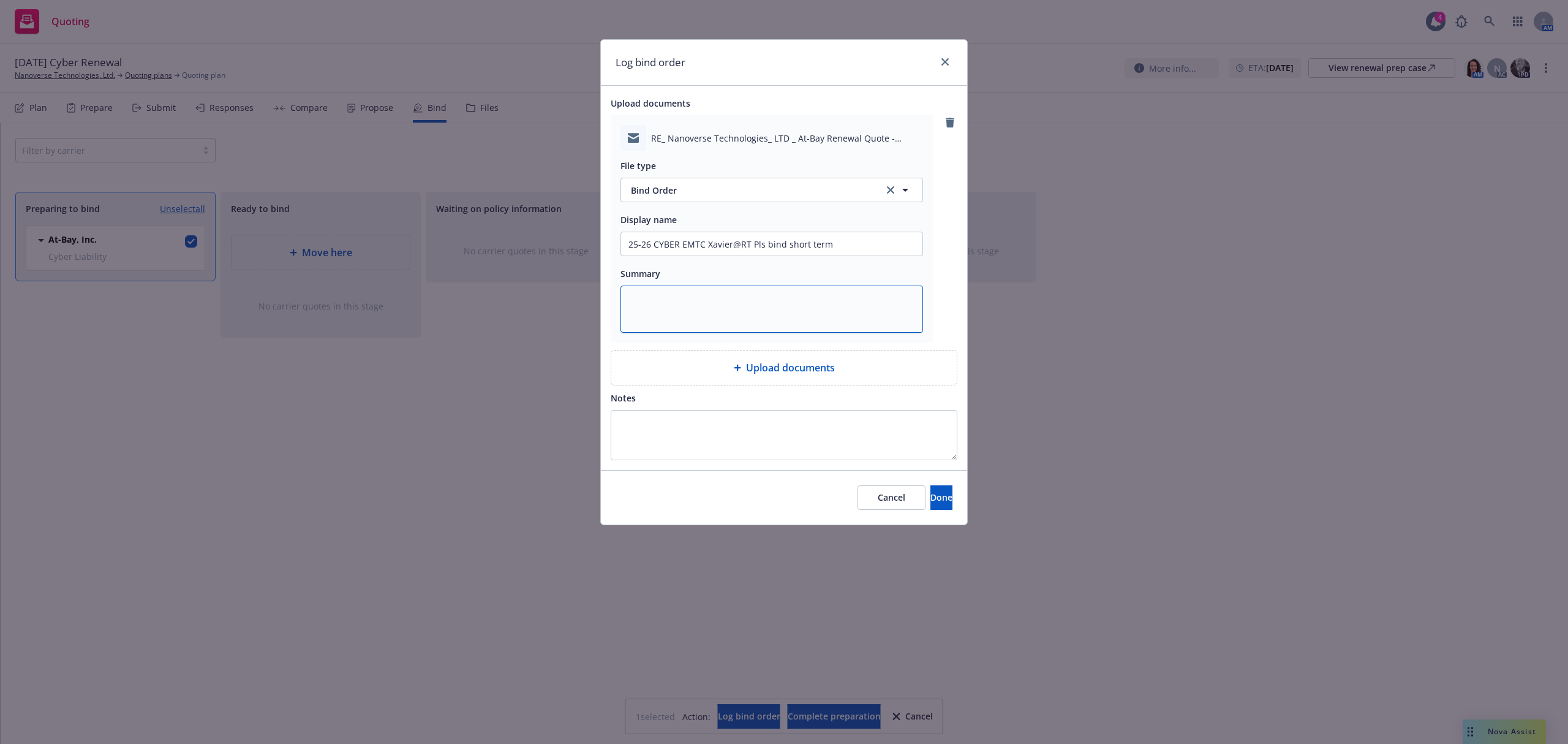
click at [667, 321] on textarea at bounding box center [771, 309] width 303 height 47
paste textarea "Hi Xavier, Please bind Nanoverse’s Cyber renewal, with the short term policy pe…"
type textarea "x"
type textarea "Hi Xavier, Please bind Nanoverse’s Cyber renewal, with the short term policy pe…"
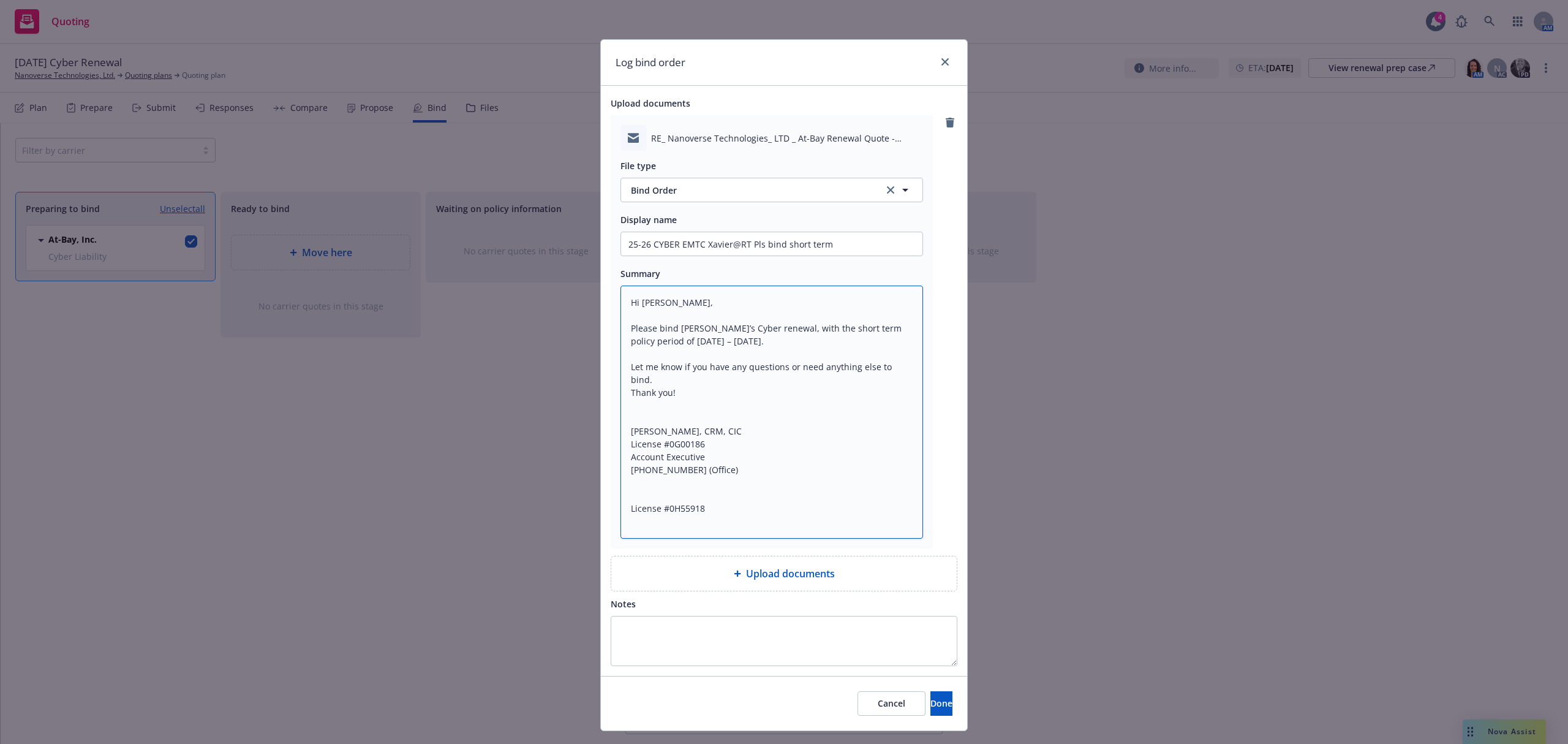
scroll to position [1, 0]
click at [642, 299] on textarea "Hi Xavier, Please bind Nanoverse’s Cyber renewal, with the short term policy pe…" at bounding box center [771, 411] width 303 height 253
type textarea "x"
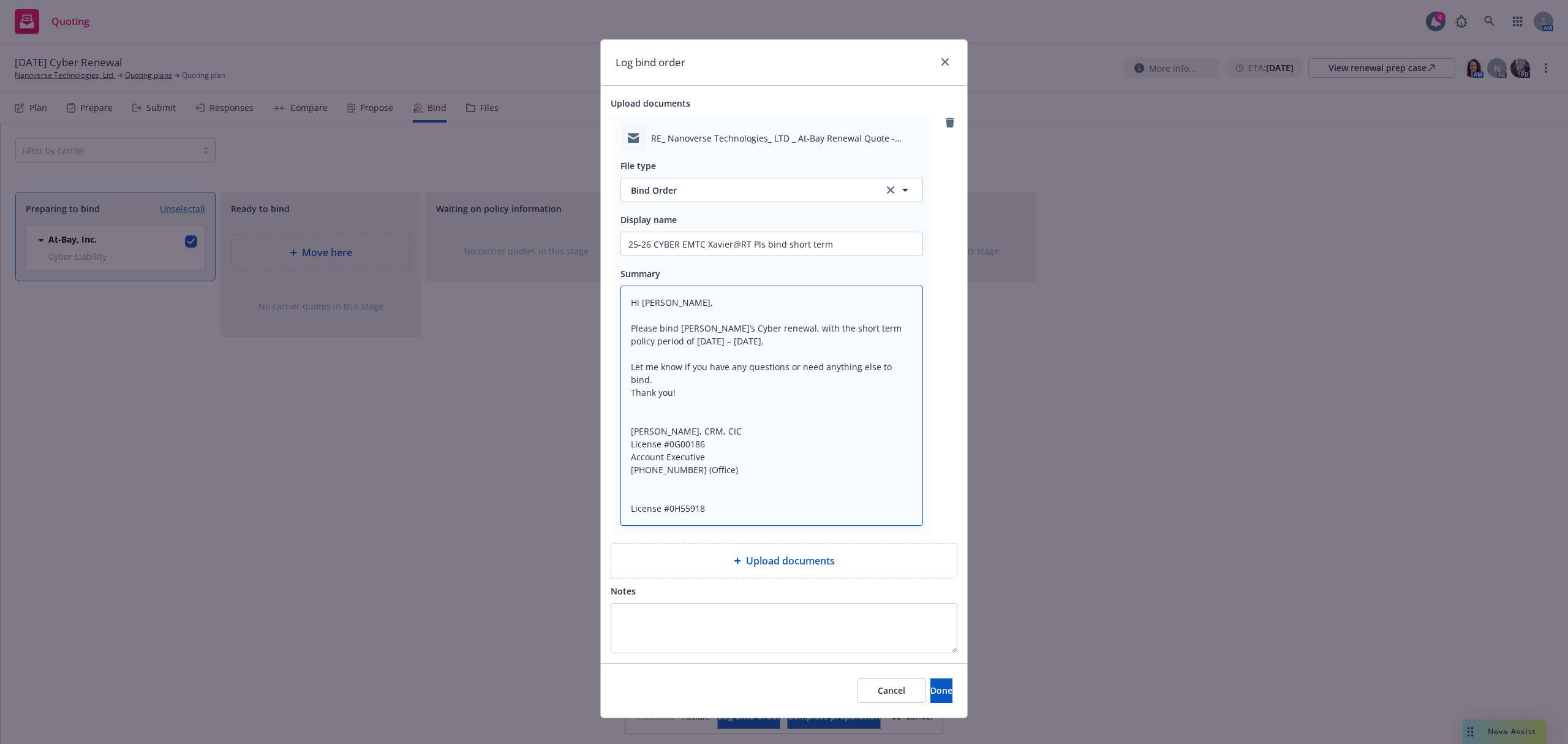
scroll to position [0, 0]
type textarea "Hi Xavier, Please bind Nanoverse’s Cyber renewal, with the short term policy pe…"
click at [845, 250] on input "25-26 CYBER EMTC Xavier@RT Pls bind short term" at bounding box center [771, 244] width 301 height 24
type textarea "x"
type input "25-26 CYBER EMTC Xavier@RT Pls bind short term"
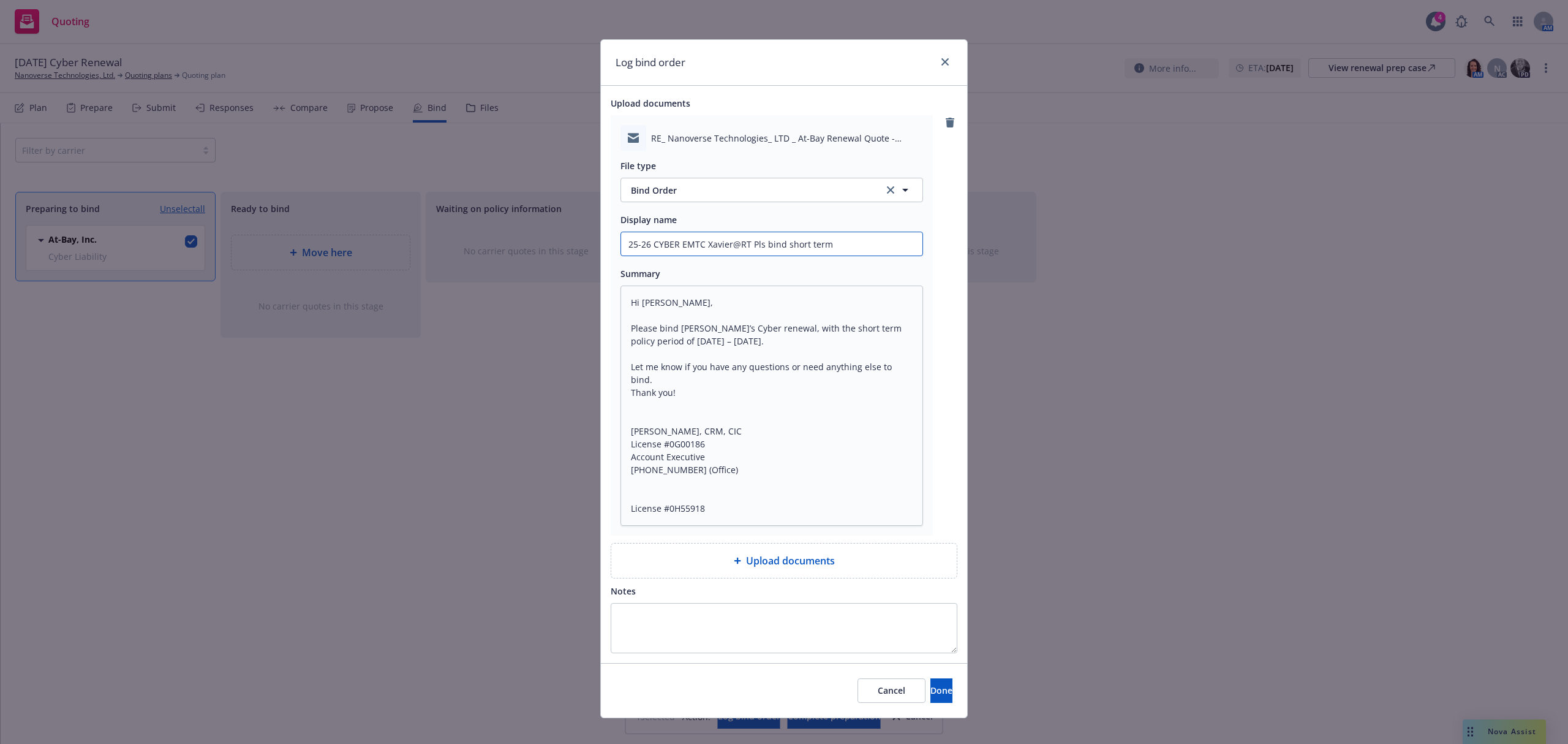
type textarea "x"
type input "25-26 CYBER EMTC Xavier@RT Pls bind short term p"
type textarea "x"
type input "25-26 CYBER EMTC Xavier@RT Pls bind short term po"
type textarea "x"
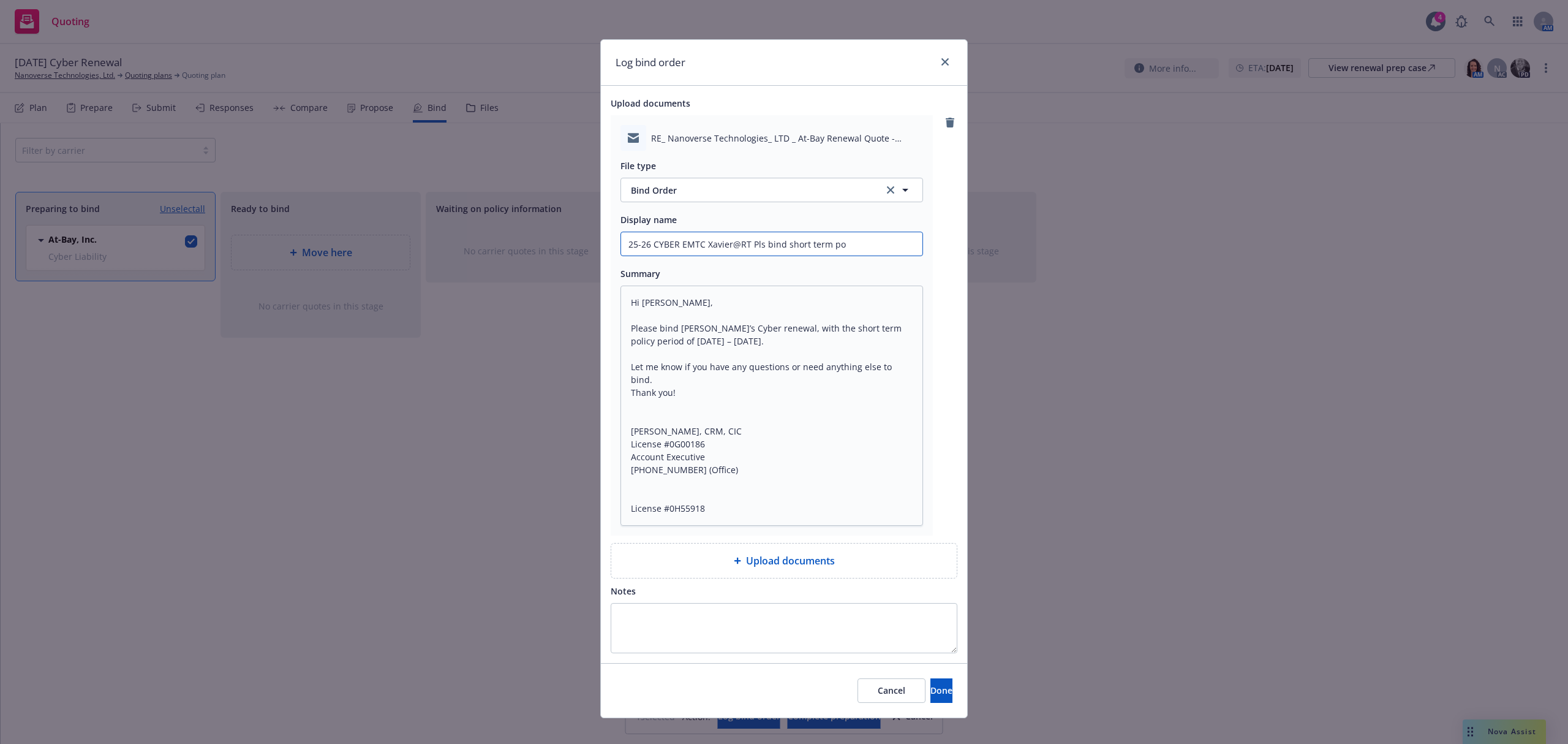
type input "25-26 CYBER EMTC Xavier@RT Pls bind short term pol"
type textarea "x"
type input "25-26 CYBER EMTC Xavier@RT Pls bind short term poli"
type textarea "x"
type input "25-26 CYBER EMTC Xavier@RT Pls bind short term polic"
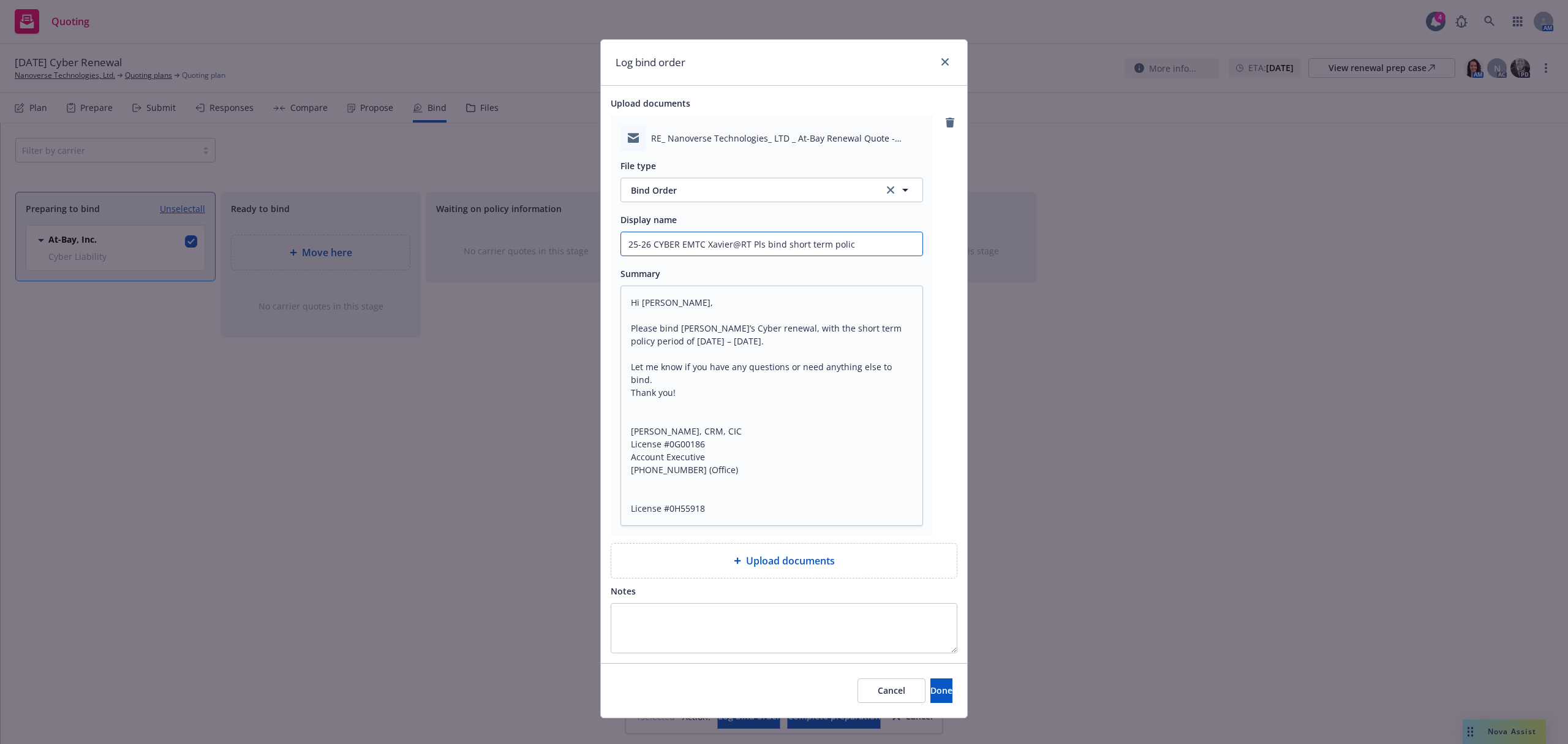
type textarea "x"
type input "25-26 CYBER EMTC Xavier@RT Pls bind short term policy"
type textarea "x"
type input "25-26 CYBER EMTC Xavier@RT Pls bind short term policy"
type textarea "x"
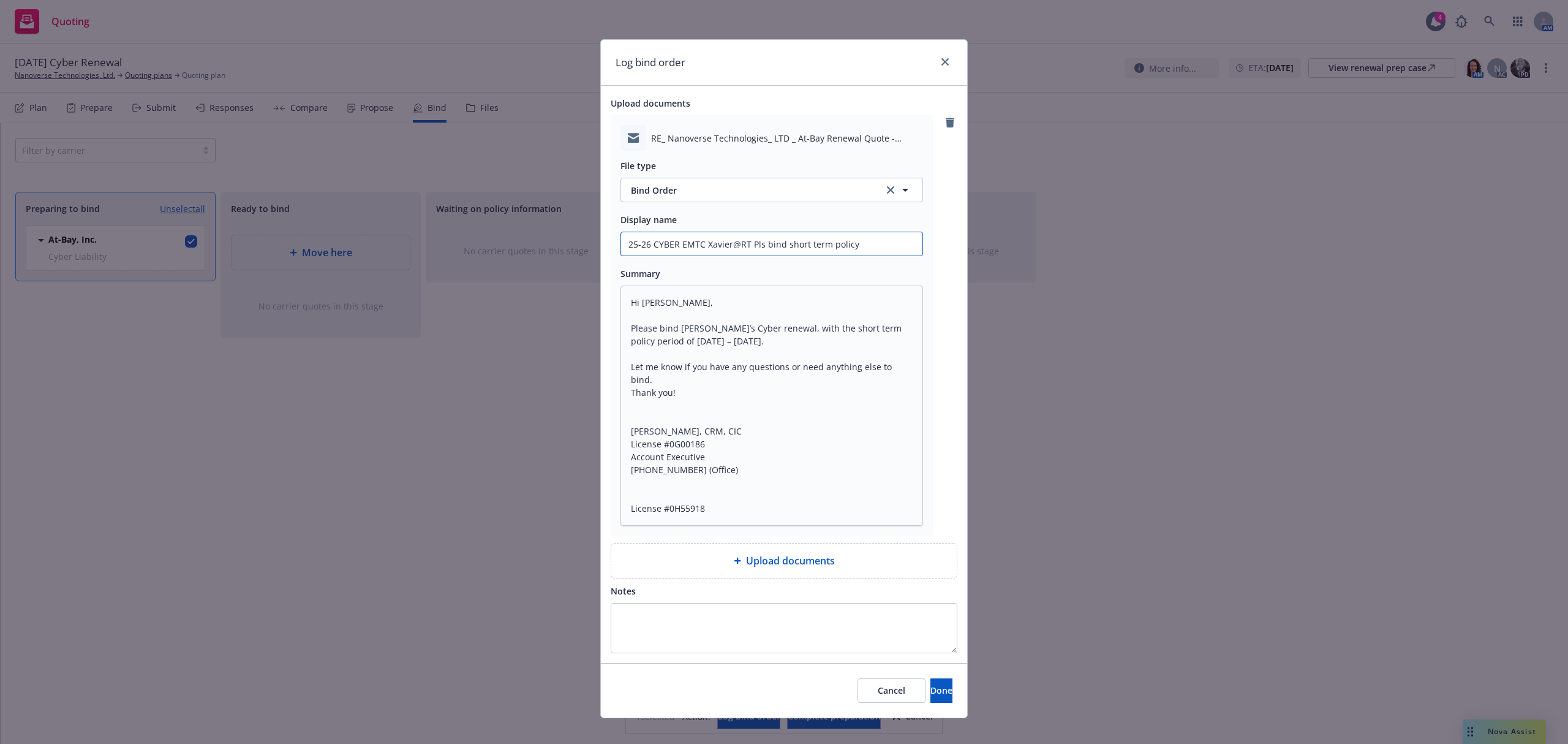
type input "25-26 CYBER EMTC Xavier@RT Pls bind short term policy p"
type textarea "x"
type input "25-26 CYBER EMTC Xavier@RT Pls bind short term policy pe"
type textarea "x"
type input "25-26 CYBER EMTC Xavier@RT Pls bind short term policy per"
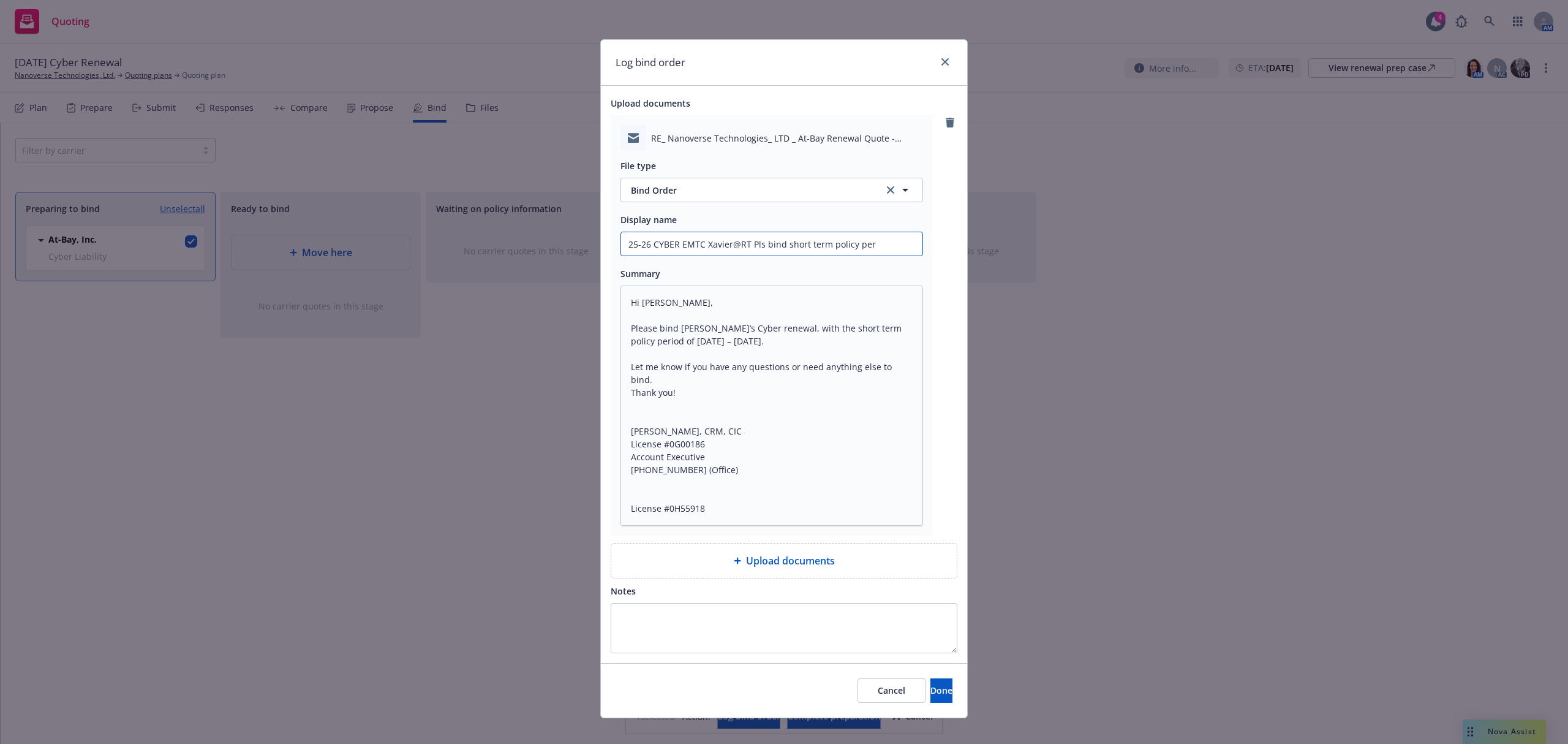
type textarea "x"
type input "25-26 CYBER EMTC Xavier@RT Pls bind short term policy peri"
type textarea "x"
type input "25-26 CYBER EMTC Xavier@RT Pls bind short term policy perio"
type textarea "x"
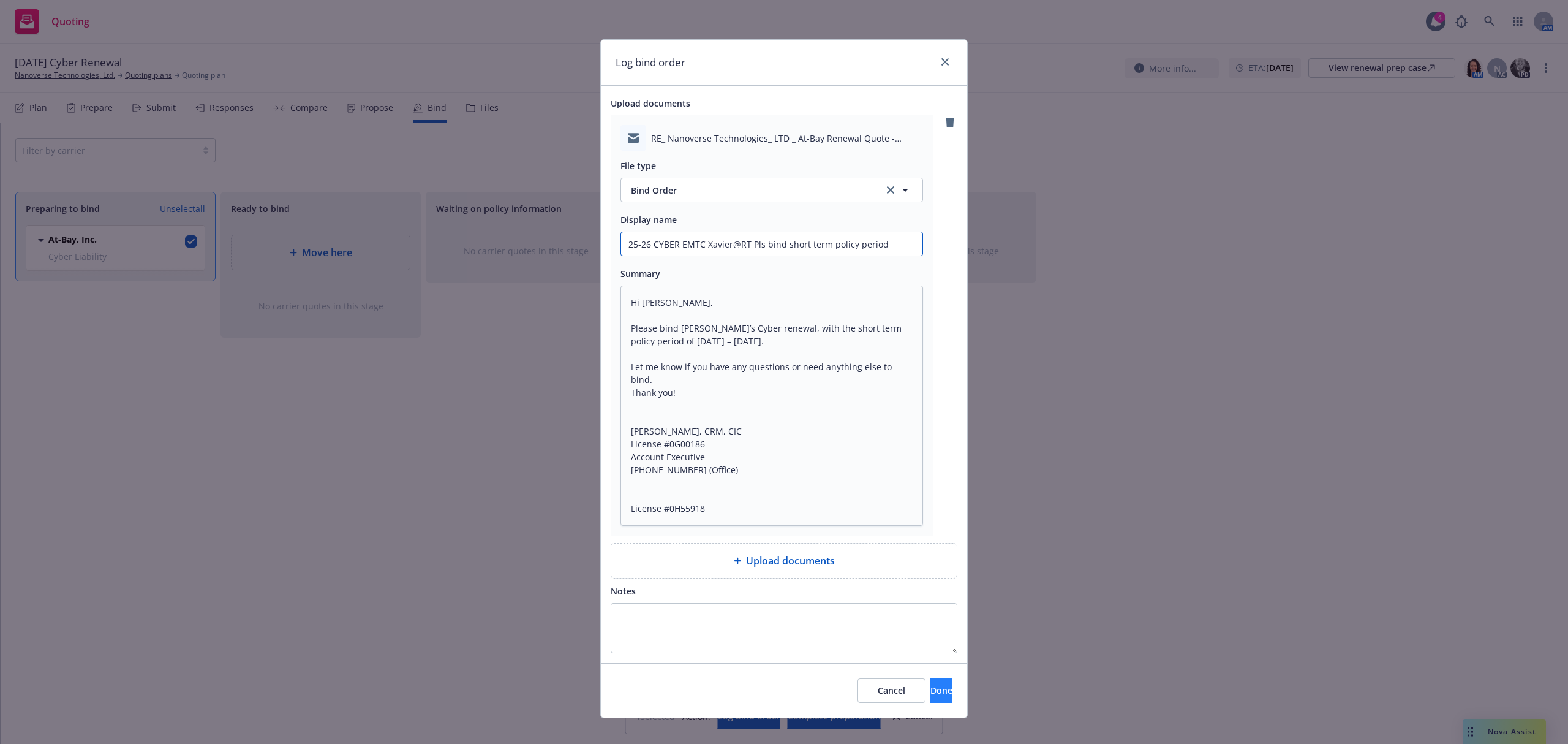
type input "25-26 CYBER EMTC Xavier@RT Pls bind short term policy period"
click at [930, 687] on button "Done" at bounding box center [941, 690] width 22 height 24
type textarea "x"
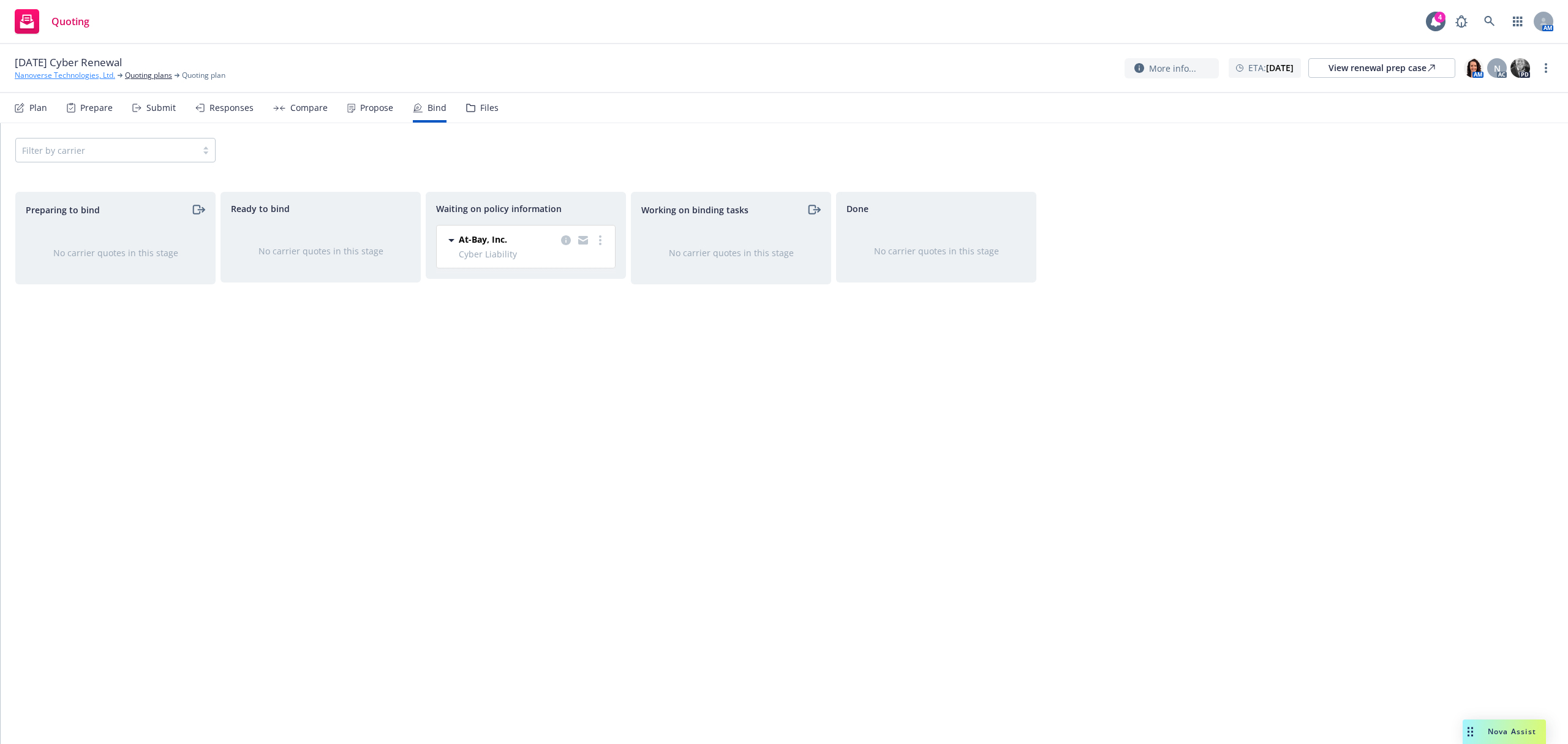
click at [60, 76] on link "Nanoverse Technologies, Ltd." at bounding box center [65, 75] width 101 height 11
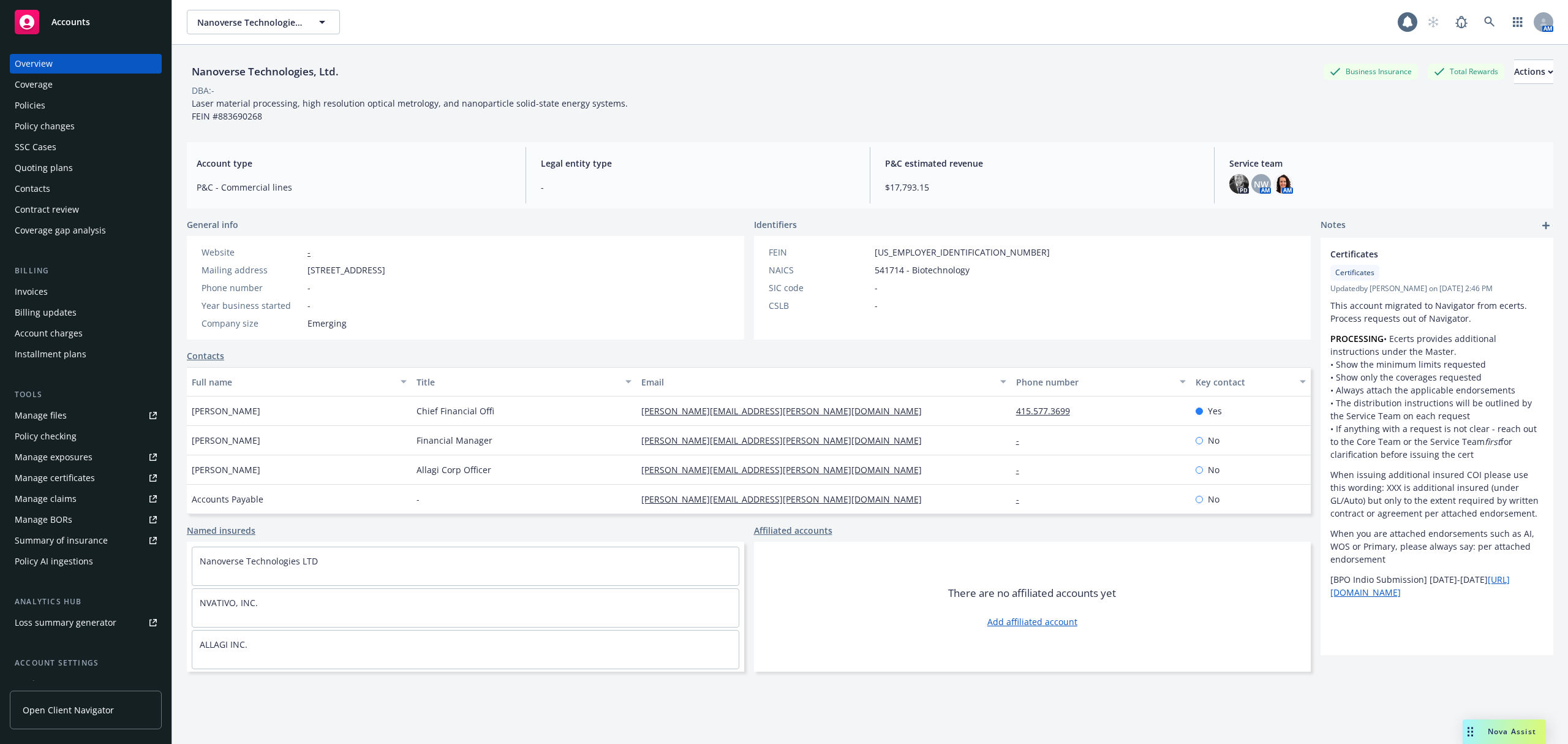
click at [59, 15] on div "Accounts" at bounding box center [85, 22] width 142 height 24
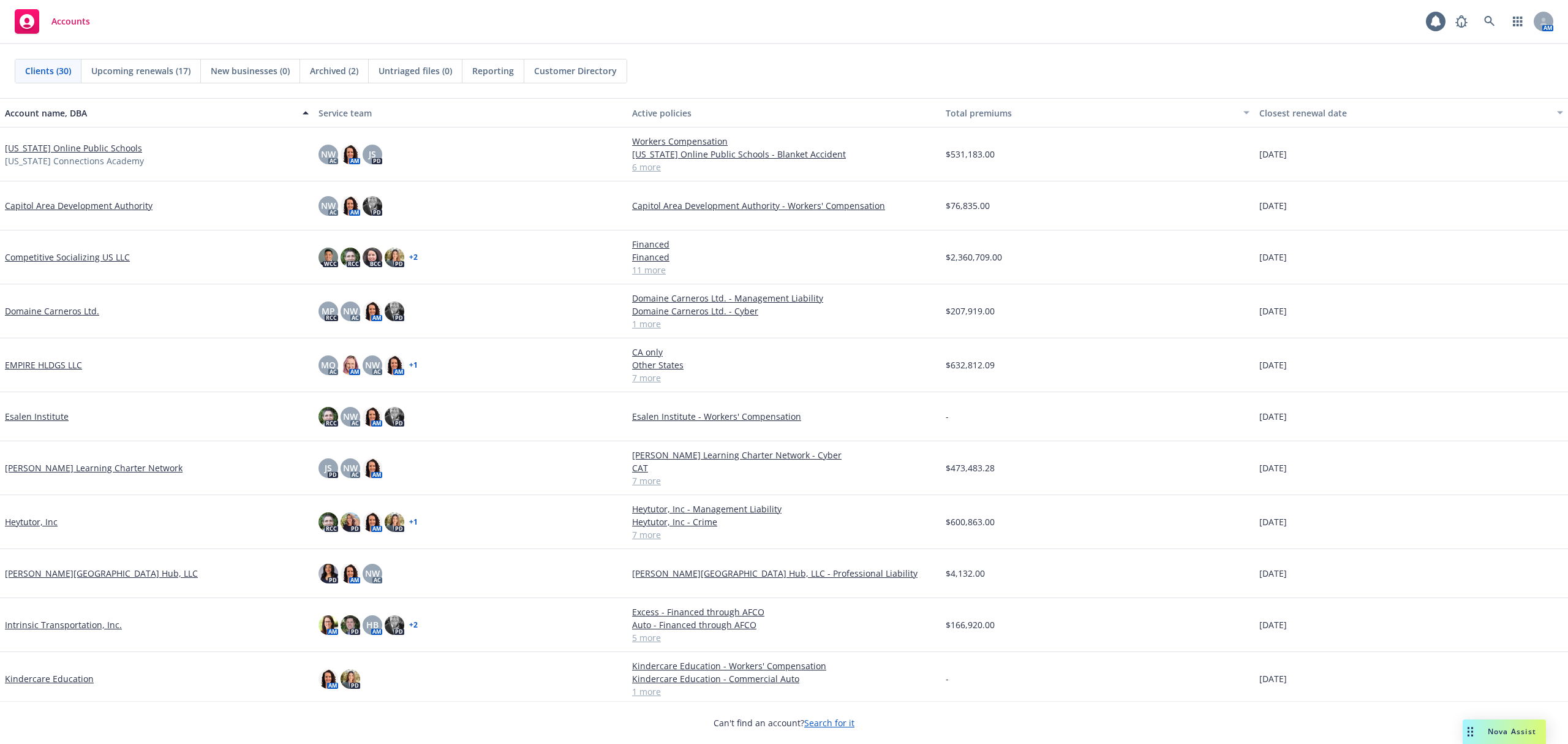
scroll to position [408, 0]
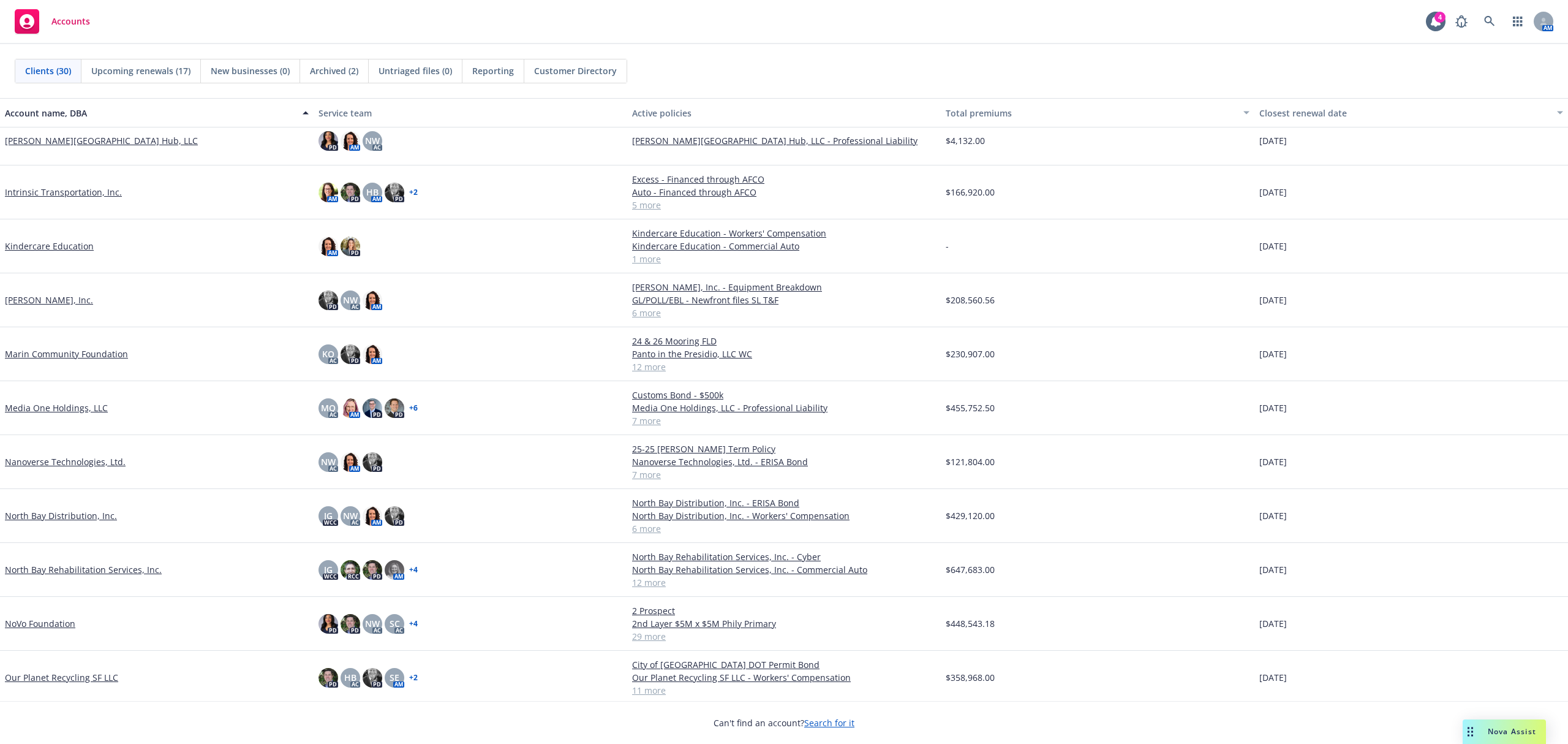
click at [49, 628] on link "NoVo Foundation" at bounding box center [40, 624] width 71 height 13
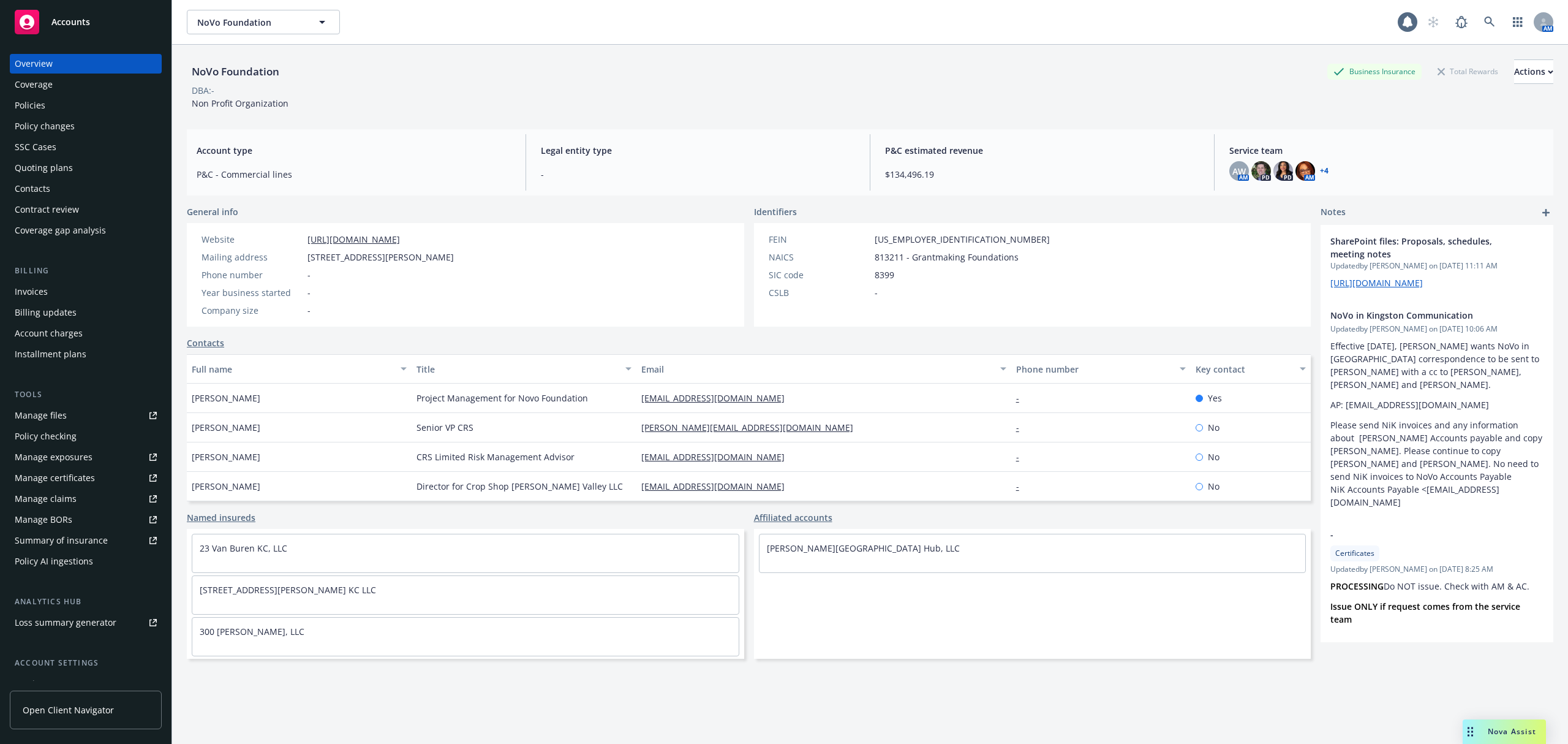
click at [25, 103] on div "Policies" at bounding box center [30, 105] width 31 height 20
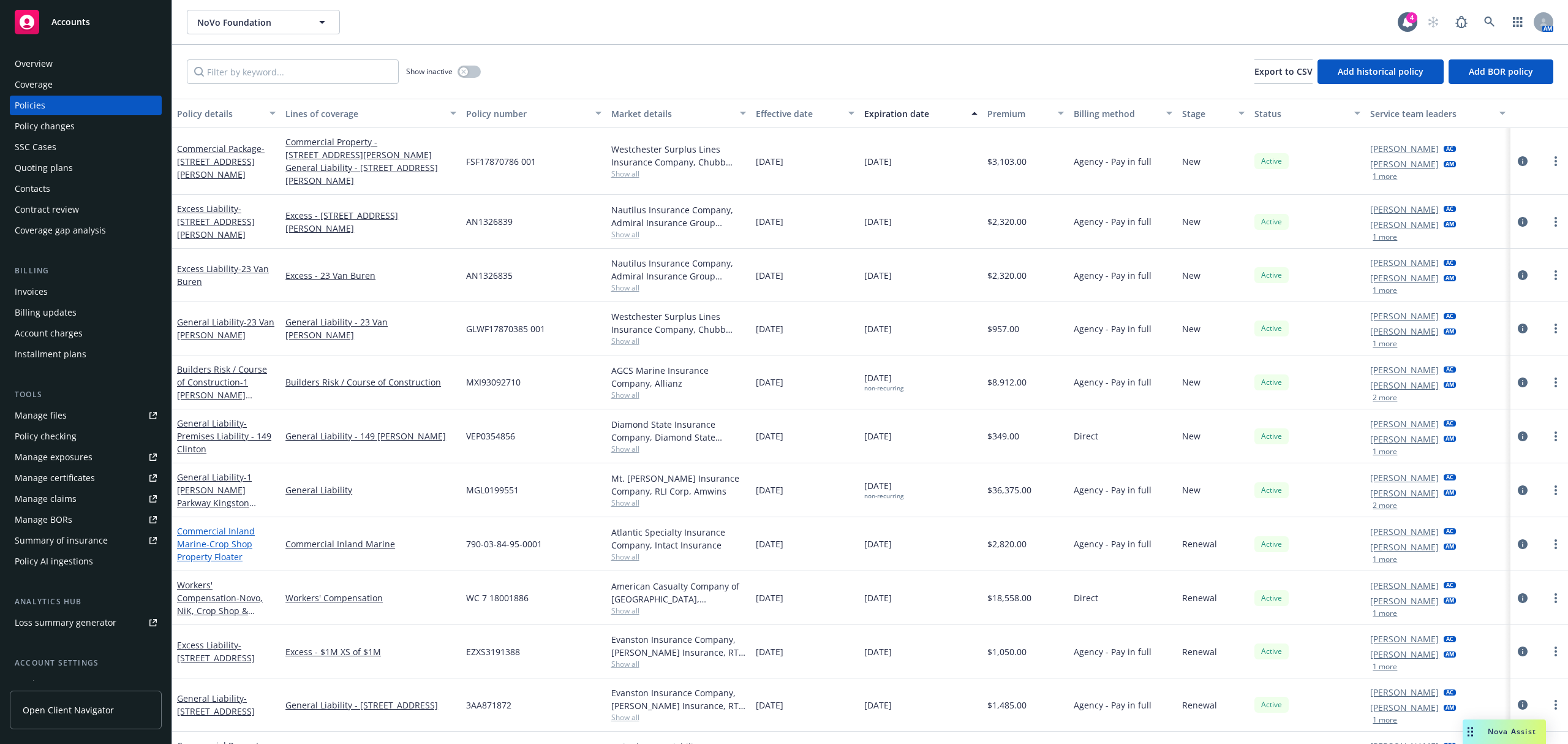
click at [212, 538] on span "- Crop Shop Property Floater" at bounding box center [215, 550] width 75 height 24
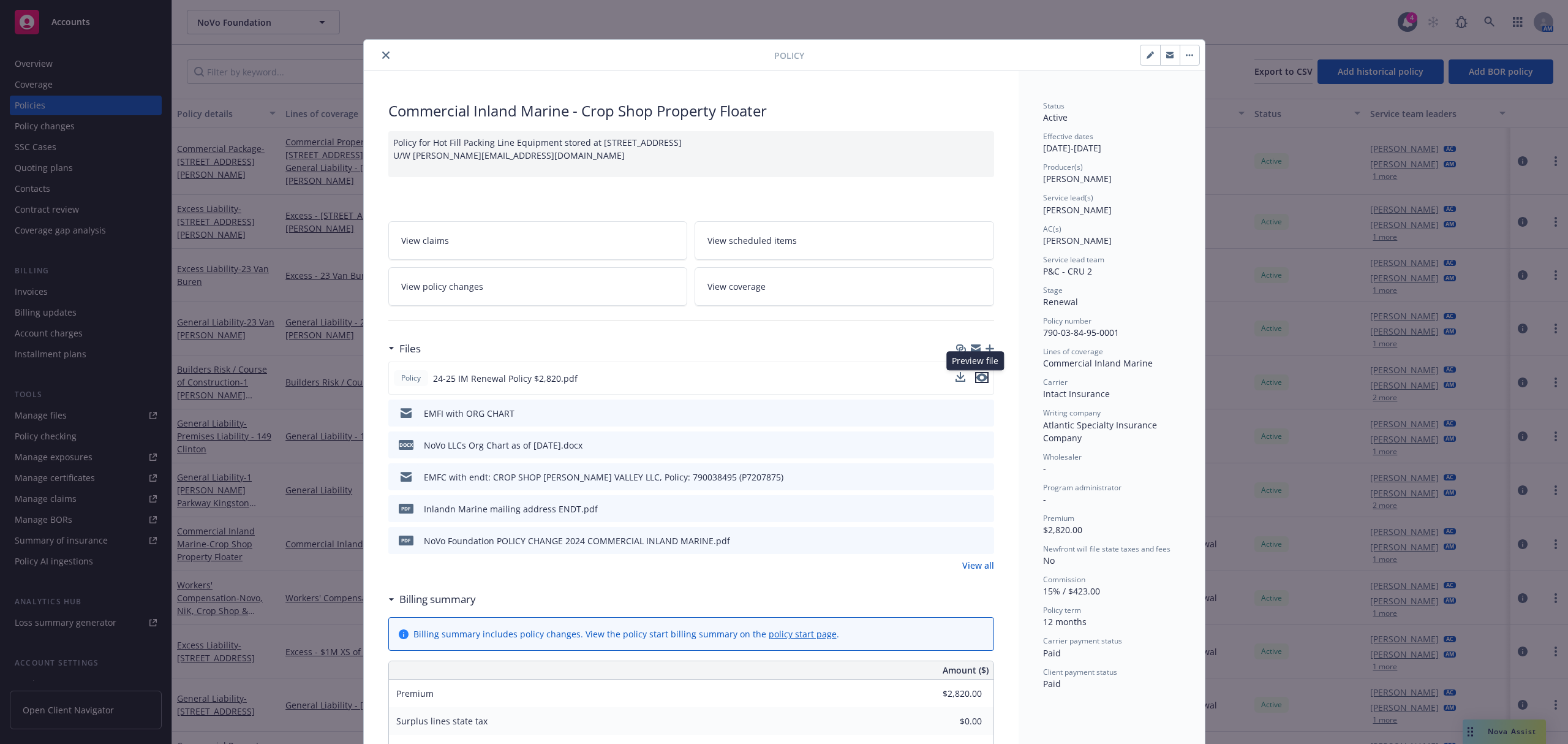
click at [979, 380] on icon "preview file" at bounding box center [981, 377] width 11 height 8
click at [439, 283] on span "View policy changes" at bounding box center [442, 287] width 82 height 13
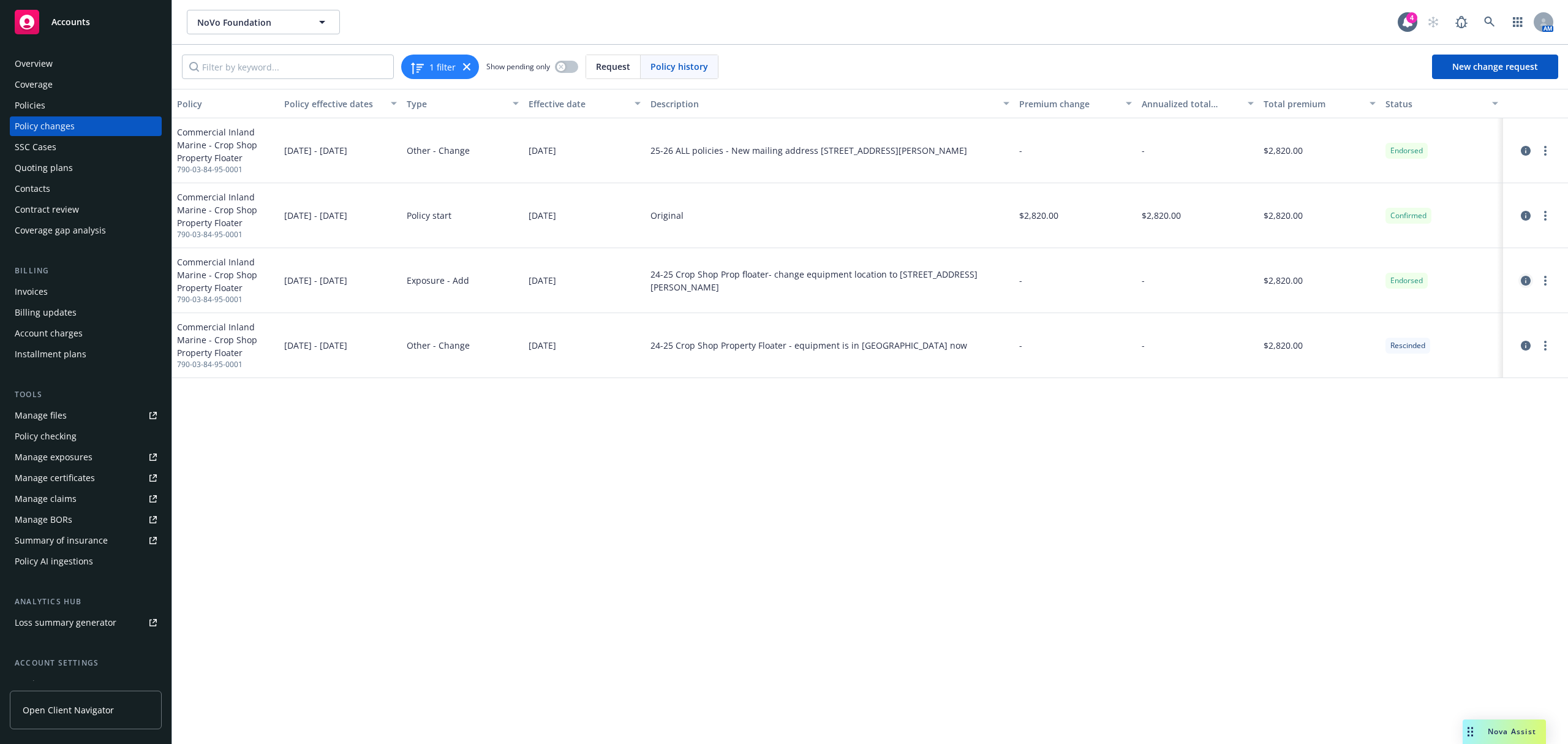
click at [1523, 278] on icon "circleInformation" at bounding box center [1525, 280] width 10 height 10
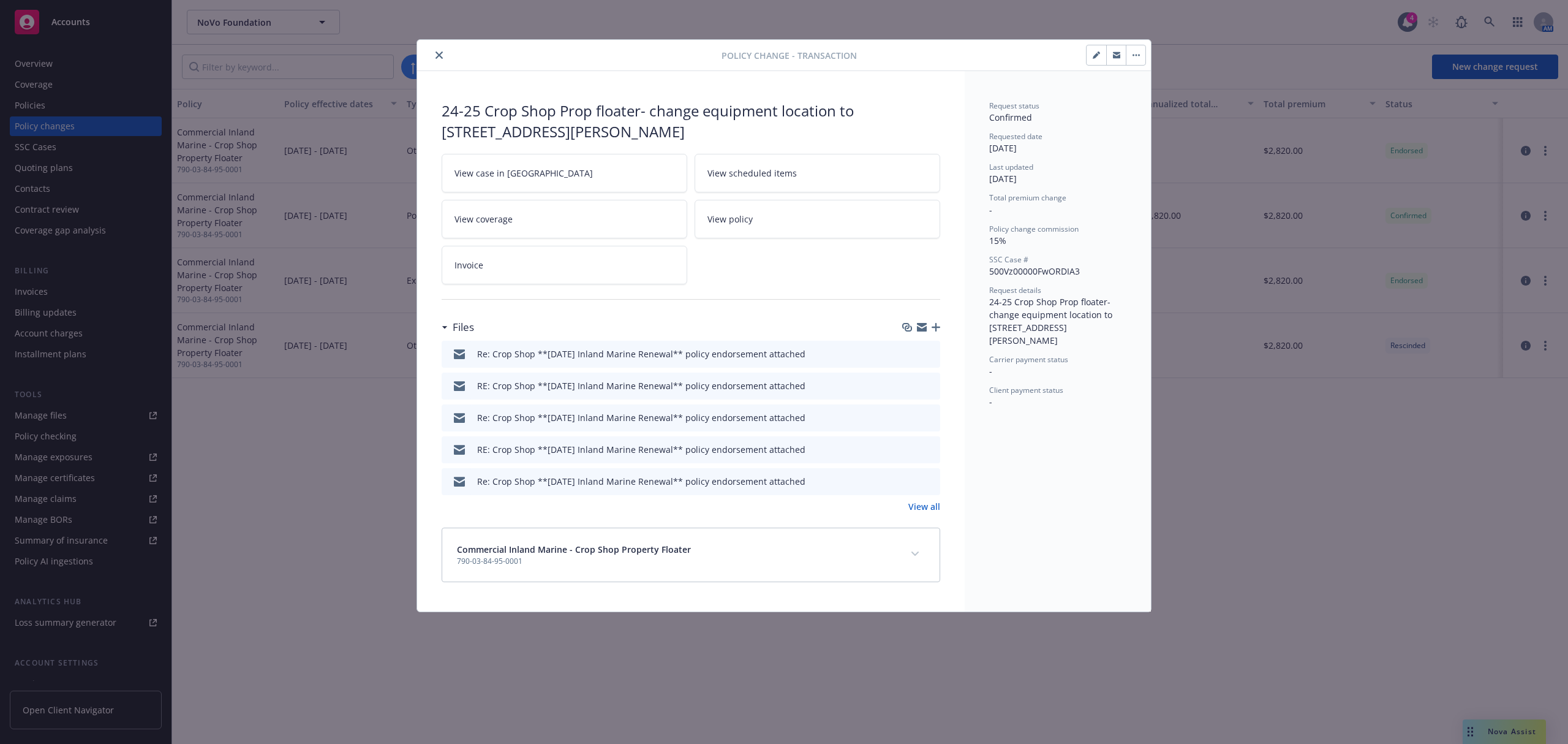
click at [909, 351] on icon "download file" at bounding box center [908, 352] width 10 height 10
click at [924, 513] on link "View all" at bounding box center [924, 506] width 32 height 13
